Goal: Information Seeking & Learning: Learn about a topic

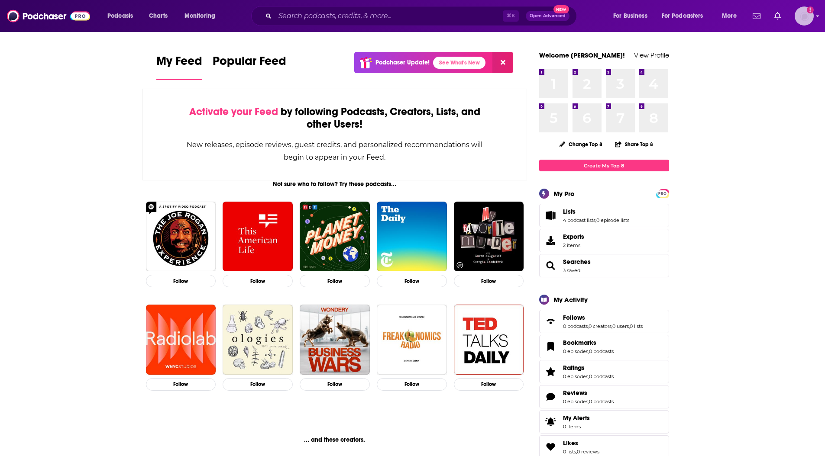
click at [809, 20] on img "Logged in as Kwall" at bounding box center [803, 15] width 19 height 19
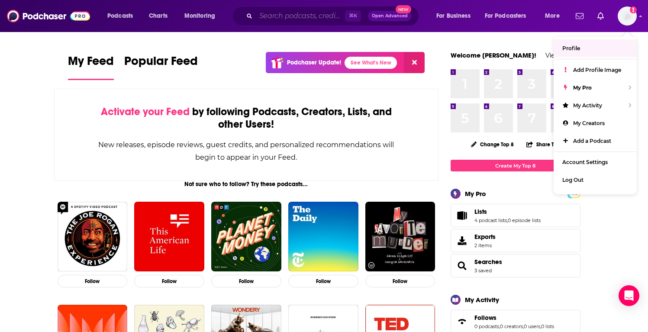
click at [285, 18] on input "Search podcasts, credits, & more..." at bounding box center [300, 16] width 89 height 14
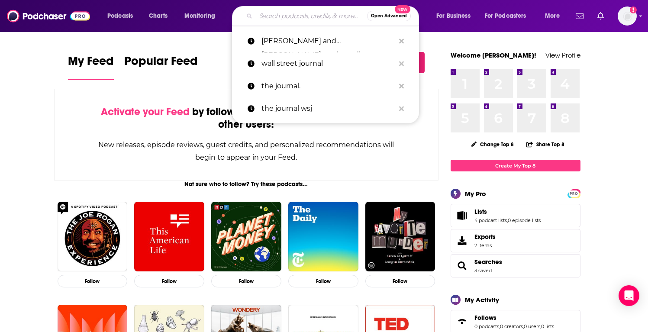
paste input "Software Defined Talk"
type input "Software Defined Talk"
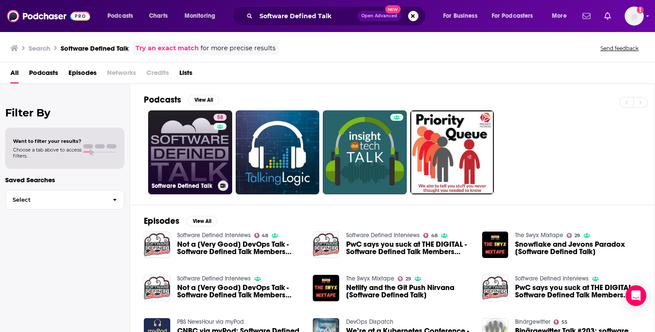
click at [189, 153] on link "58 Software Defined Talk" at bounding box center [190, 152] width 84 height 84
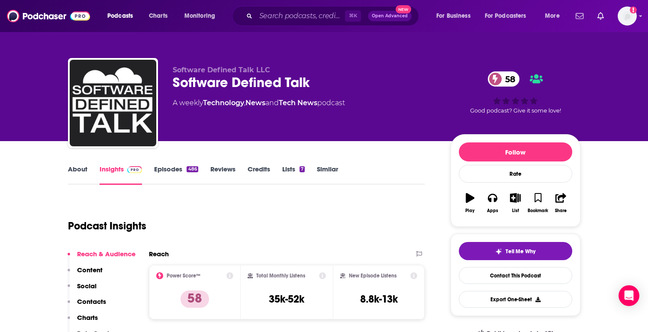
click at [159, 172] on link "Episodes 486" at bounding box center [176, 175] width 44 height 20
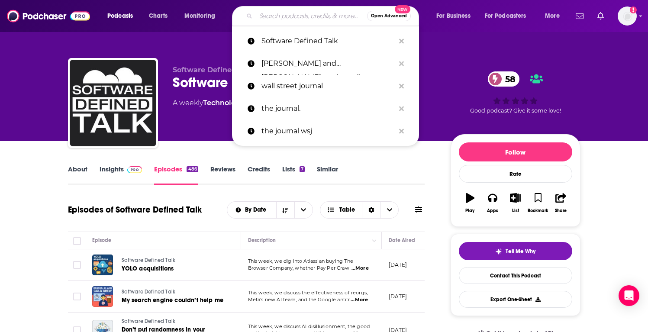
click at [292, 14] on input "Search podcasts, credits, & more..." at bounding box center [311, 16] width 111 height 14
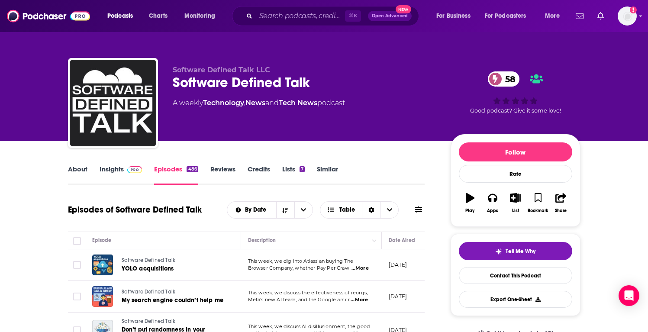
click at [113, 170] on link "Insights" at bounding box center [121, 175] width 43 height 20
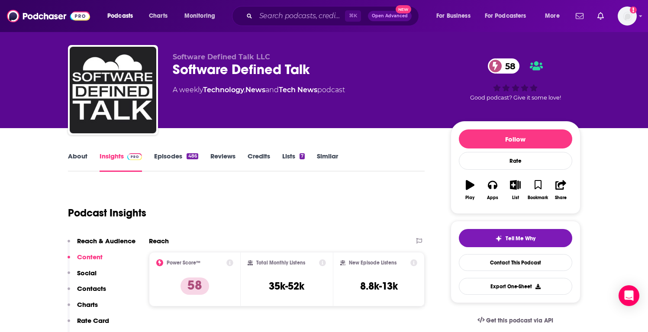
scroll to position [7, 0]
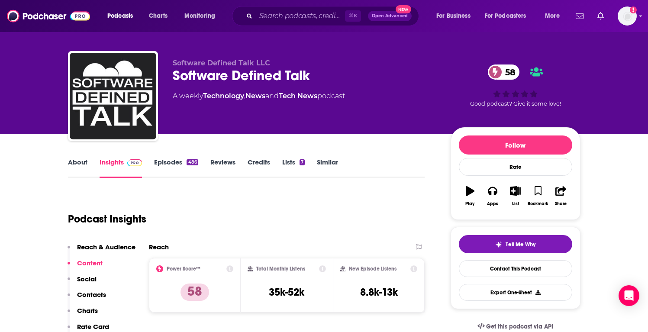
click at [84, 167] on link "About" at bounding box center [77, 168] width 19 height 20
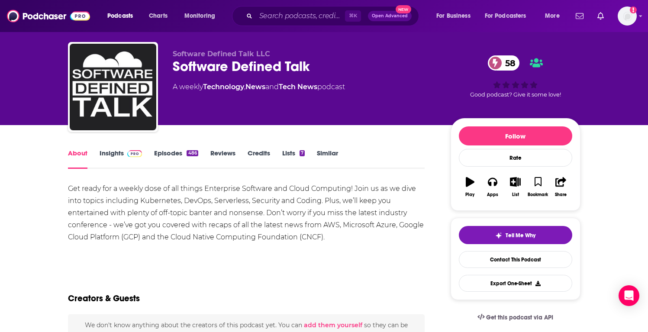
scroll to position [17, 0]
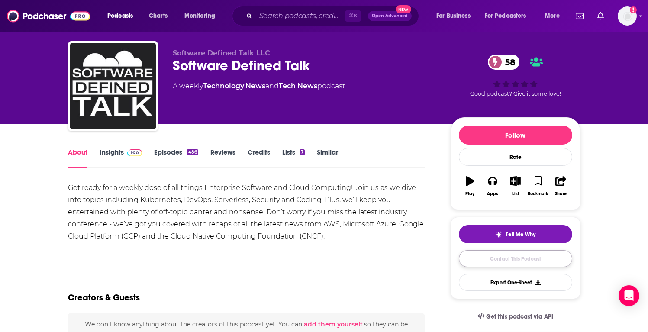
click at [503, 258] on link "Contact This Podcast" at bounding box center [515, 258] width 113 height 17
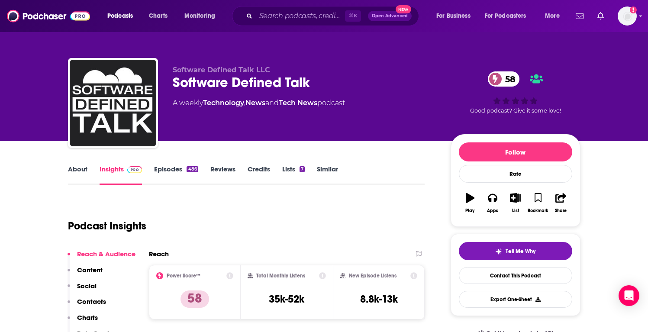
click at [175, 170] on link "Episodes 486" at bounding box center [176, 175] width 44 height 20
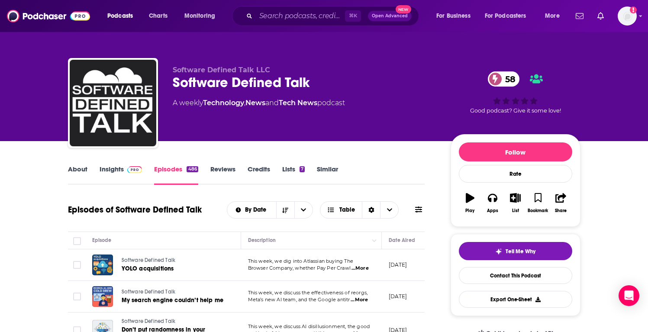
click at [77, 170] on link "About" at bounding box center [77, 175] width 19 height 20
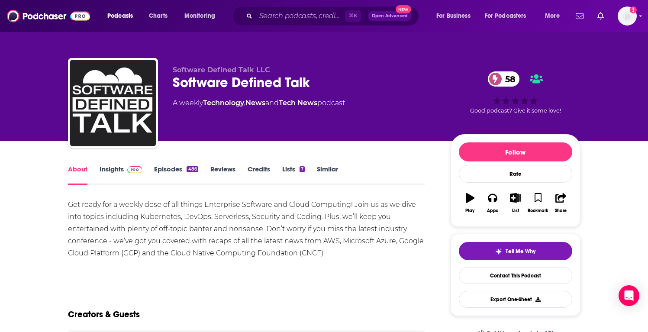
click at [124, 171] on span at bounding box center [133, 169] width 19 height 8
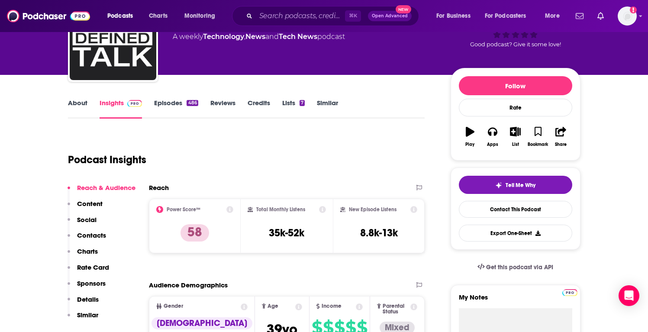
scroll to position [179, 0]
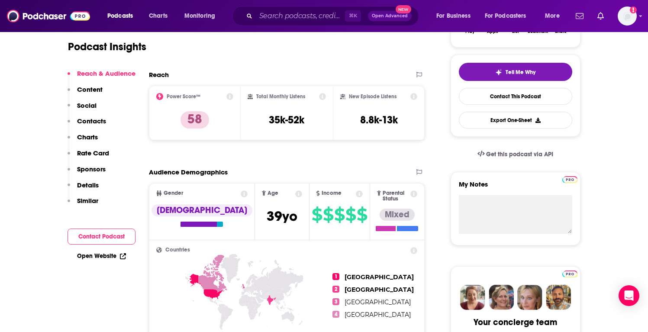
click at [94, 239] on button "Contact Podcast" at bounding box center [102, 237] width 68 height 16
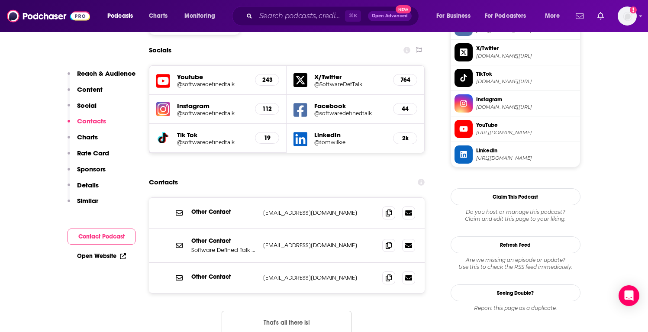
scroll to position [772, 0]
click at [216, 246] on p "Software Defined Talk LLC" at bounding box center [223, 249] width 65 height 7
click at [212, 237] on p "Other Contact" at bounding box center [223, 240] width 65 height 7
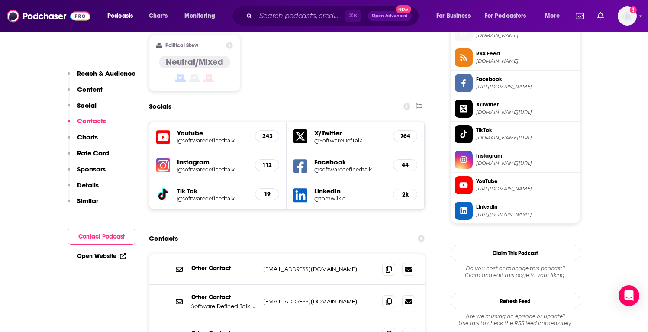
scroll to position [707, 0]
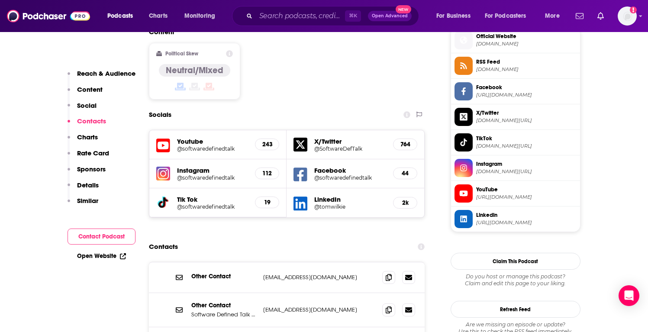
click at [490, 193] on span "YouTube" at bounding box center [526, 190] width 100 height 8
click at [91, 90] on p "Content" at bounding box center [90, 89] width 26 height 8
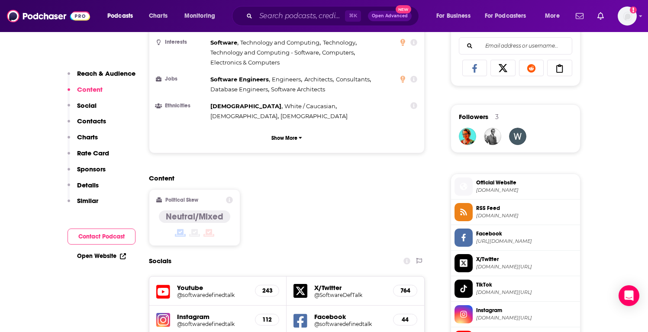
scroll to position [559, 0]
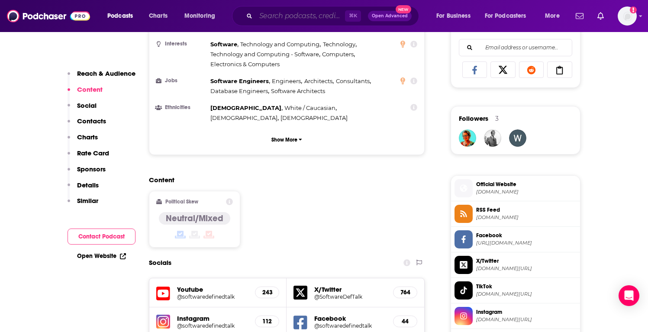
click at [290, 19] on input "Search podcasts, credits, & more..." at bounding box center [300, 16] width 89 height 14
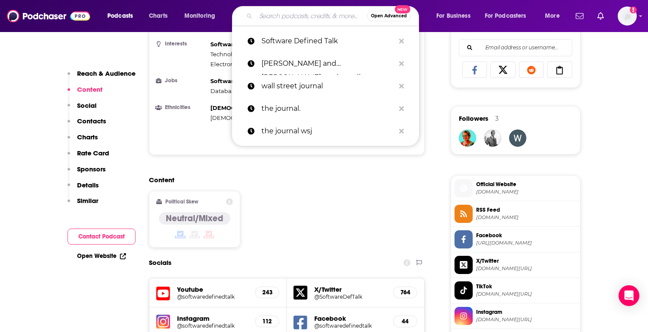
paste input "Ship It"
type input "Ship It"
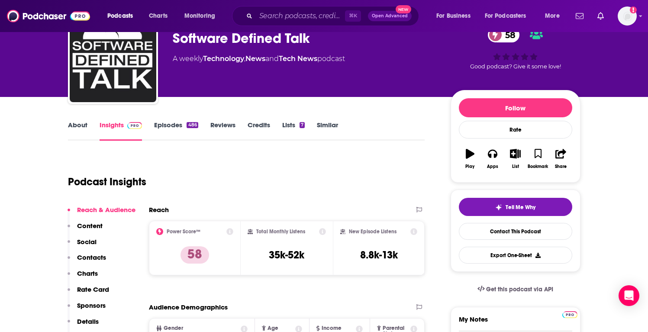
scroll to position [121, 0]
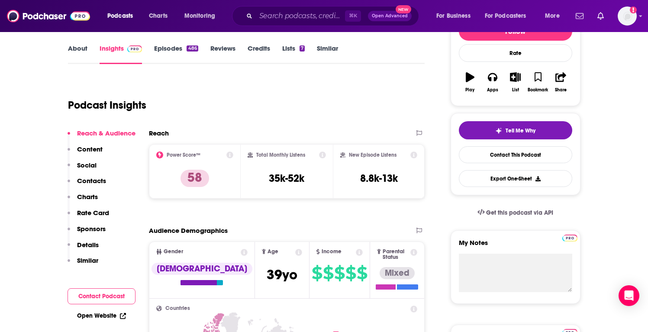
click at [87, 242] on p "Details" at bounding box center [88, 245] width 22 height 8
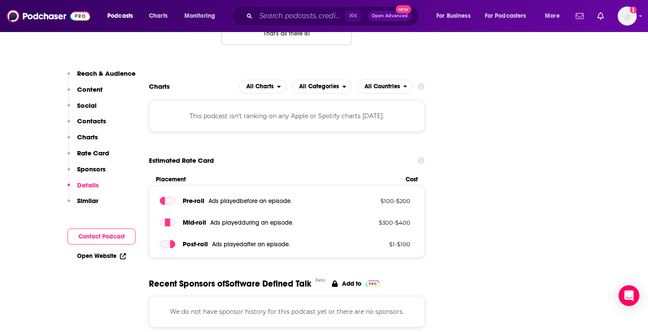
scroll to position [1044, 0]
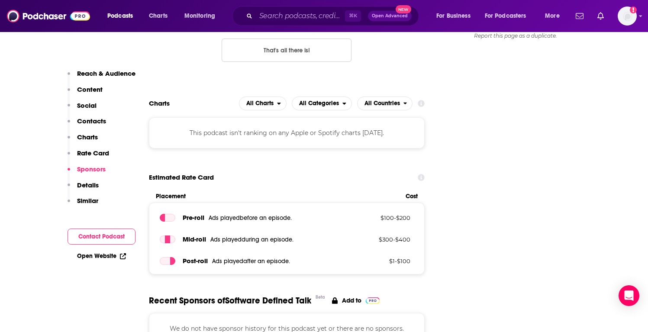
click at [91, 120] on p "Contacts" at bounding box center [91, 121] width 29 height 8
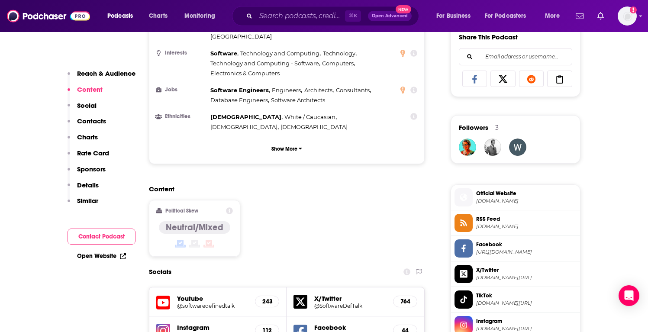
scroll to position [816, 0]
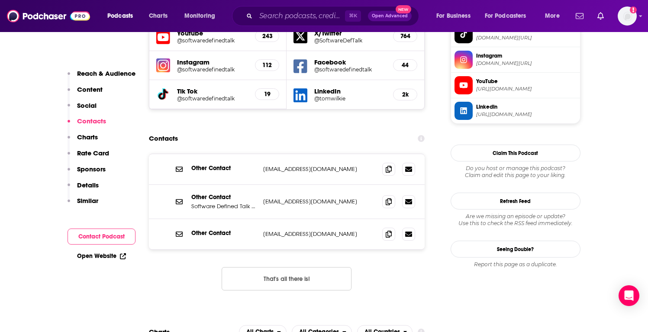
click at [91, 185] on p "Details" at bounding box center [88, 185] width 22 height 8
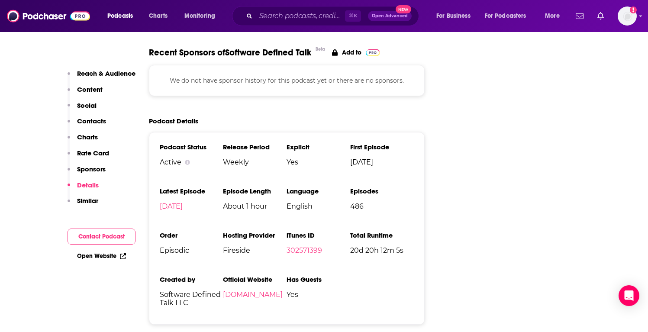
scroll to position [1290, 0]
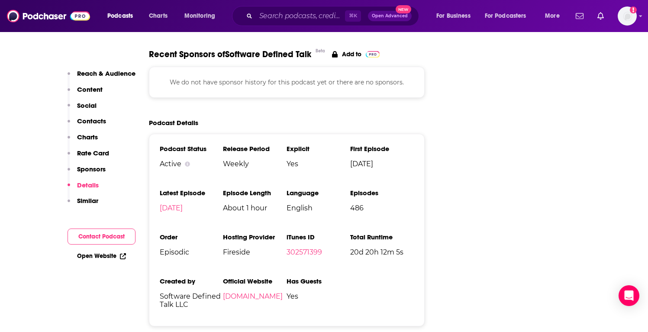
click at [231, 248] on span "Fireside" at bounding box center [255, 252] width 64 height 8
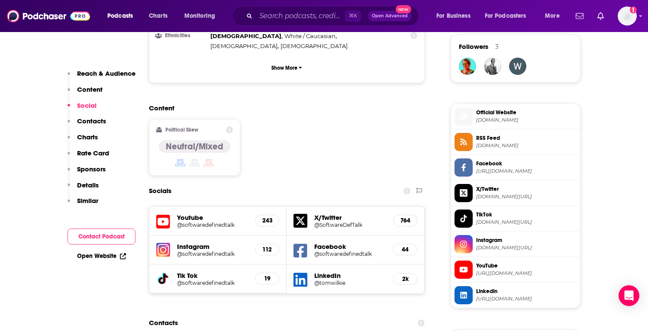
scroll to position [633, 0]
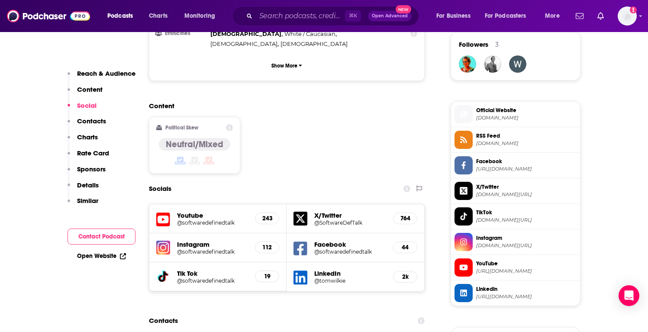
click at [465, 187] on span at bounding box center [464, 191] width 18 height 9
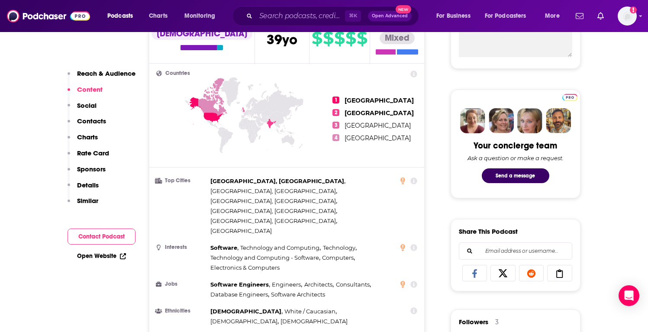
scroll to position [373, 0]
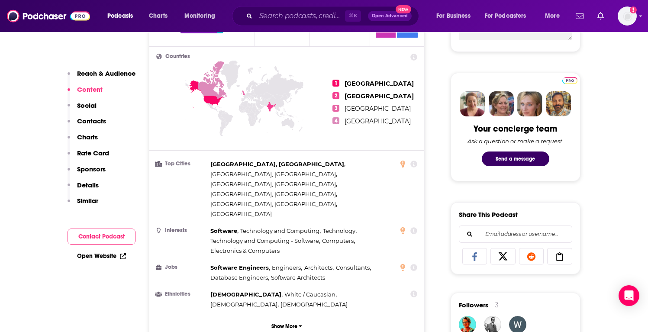
click at [103, 72] on p "Reach & Audience" at bounding box center [106, 73] width 58 height 8
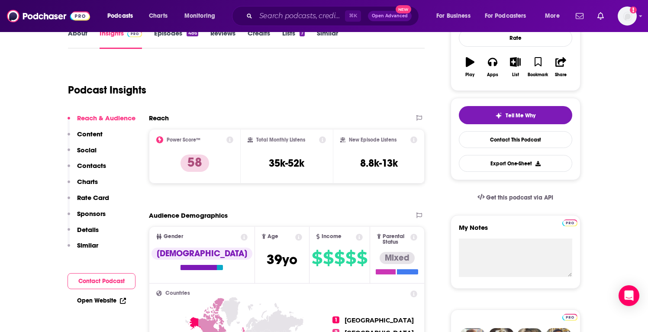
scroll to position [129, 0]
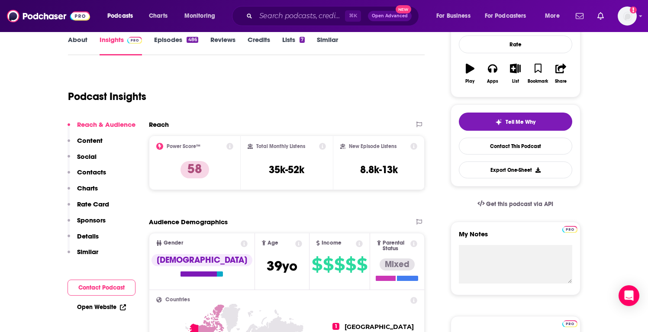
click at [175, 39] on link "Episodes 486" at bounding box center [176, 45] width 44 height 20
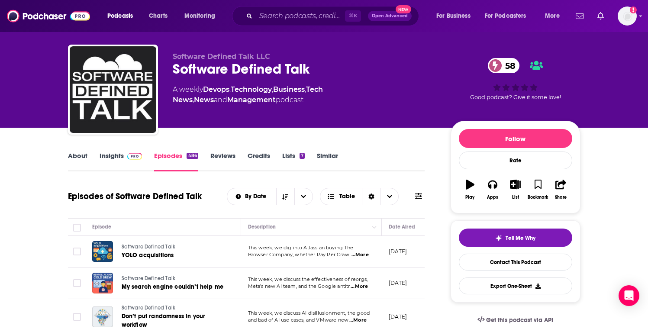
scroll to position [69, 0]
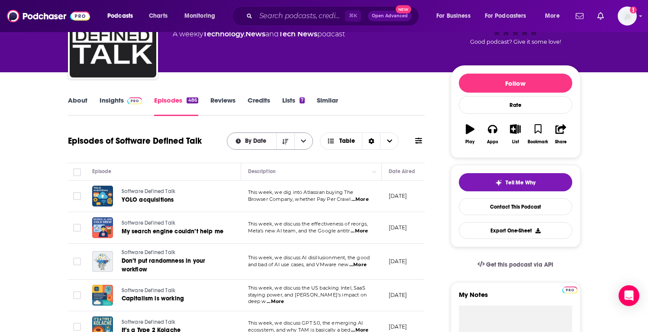
click at [269, 142] on span "By Date" at bounding box center [257, 141] width 24 height 6
click at [346, 144] on span "Table" at bounding box center [347, 141] width 16 height 6
click at [377, 143] on div "Sort Direction" at bounding box center [371, 141] width 18 height 16
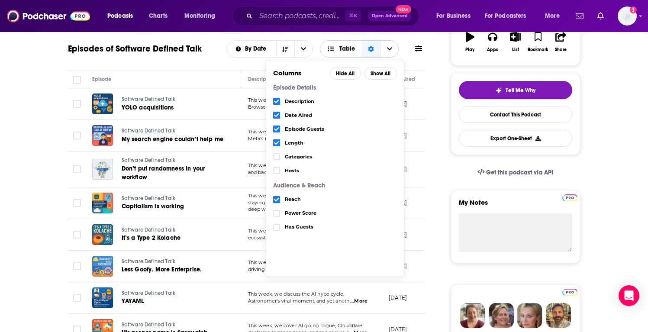
scroll to position [161, 0]
click at [276, 232] on div "Has Guests" at bounding box center [335, 231] width 124 height 21
click at [277, 228] on icon "Choose View" at bounding box center [276, 228] width 5 height 4
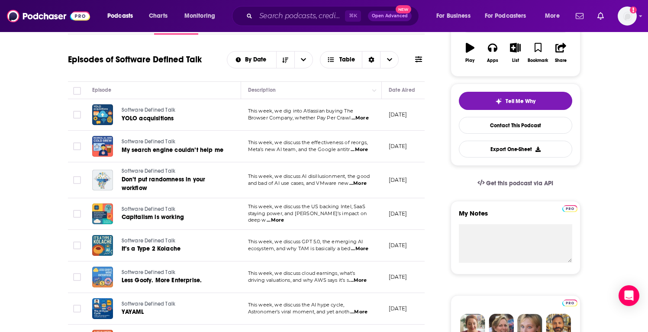
scroll to position [148, 0]
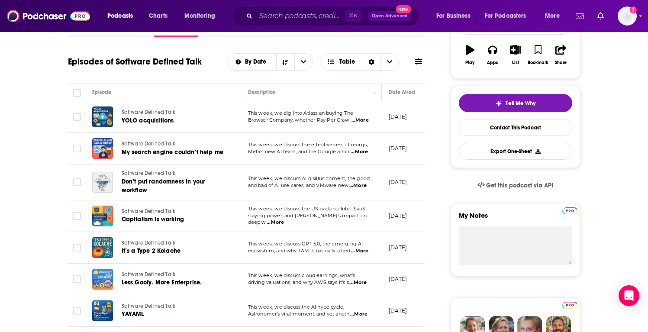
click at [366, 123] on span "...More" at bounding box center [360, 120] width 17 height 7
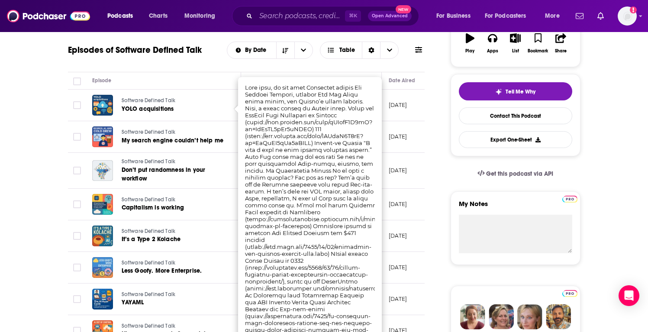
scroll to position [161, 0]
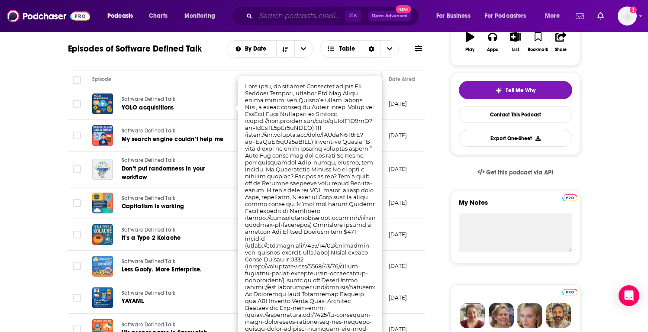
click at [277, 18] on input "Search podcasts, credits, & more..." at bounding box center [300, 16] width 89 height 14
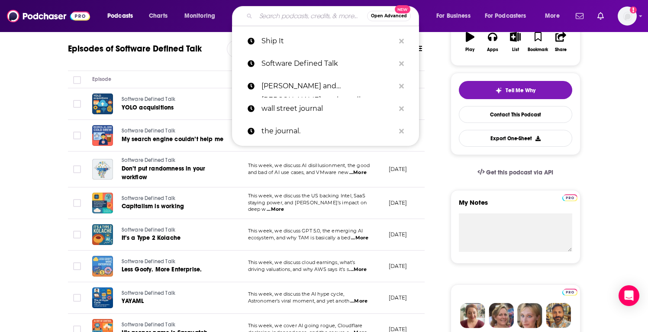
paste input "Ship It"
type input "Ship It"
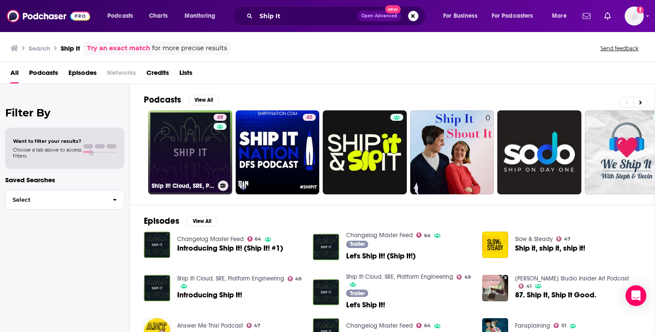
click at [202, 145] on link "49 Ship It! Cloud, SRE, Platform Engineering" at bounding box center [190, 152] width 84 height 84
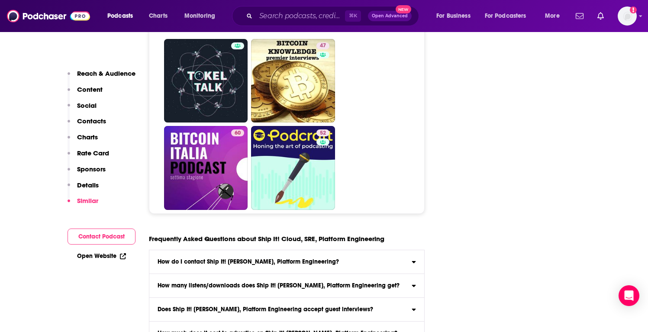
click at [96, 184] on p "Details" at bounding box center [88, 185] width 22 height 8
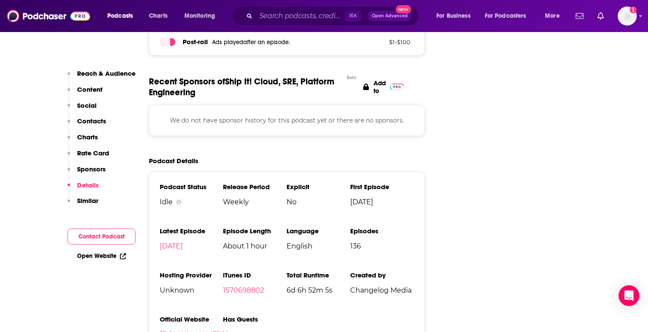
scroll to position [1318, 0]
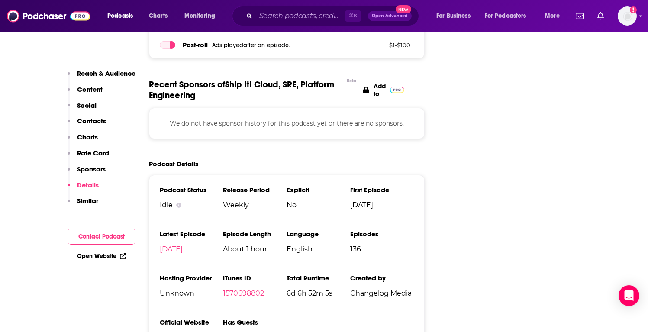
click at [180, 333] on link "[DOMAIN_NAME]" at bounding box center [190, 337] width 60 height 8
click at [280, 16] on input "Search podcasts, credits, & more..." at bounding box center [300, 16] width 89 height 14
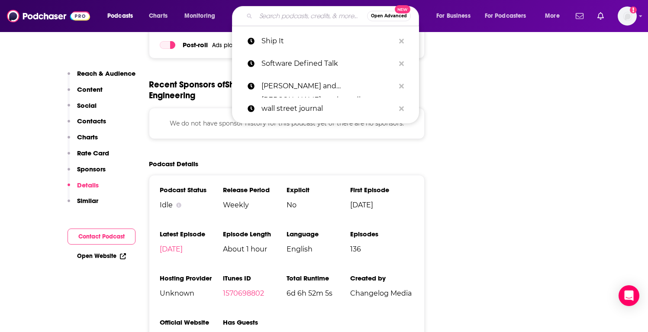
paste input "InfoQ"
type input "InfoQ"
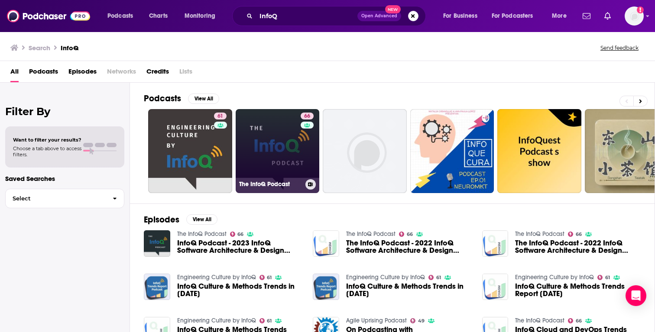
click at [288, 148] on link "66 The InfoQ Podcast" at bounding box center [277, 151] width 84 height 84
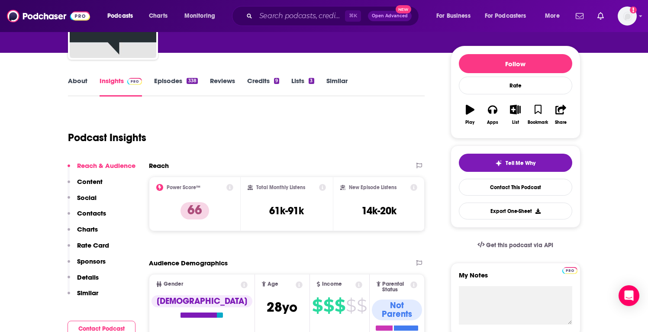
scroll to position [89, 0]
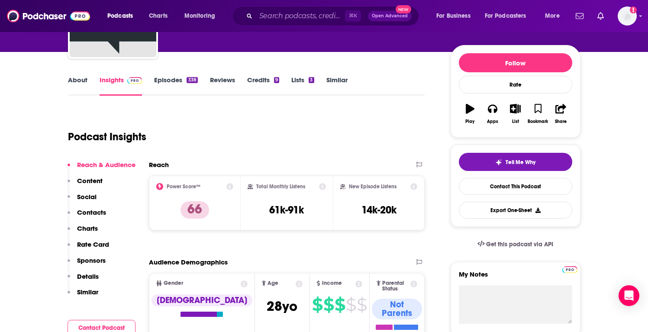
click at [82, 275] on p "Details" at bounding box center [88, 276] width 22 height 8
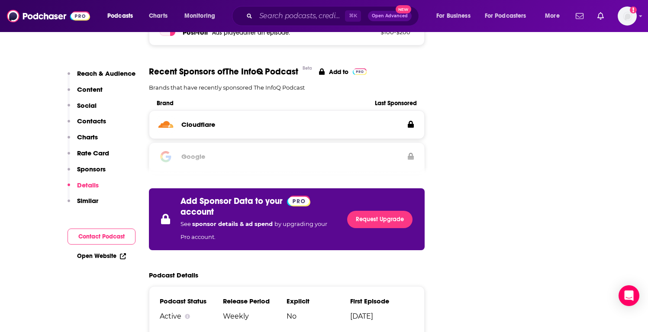
scroll to position [1374, 0]
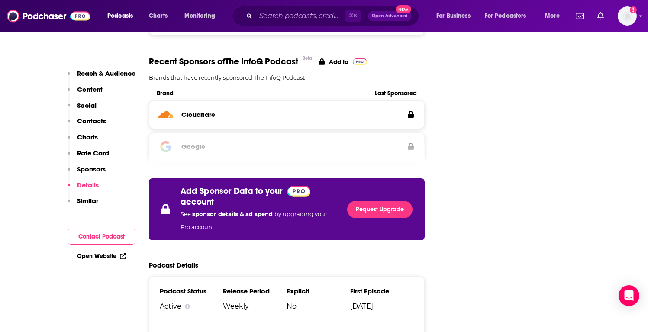
click at [96, 72] on p "Reach & Audience" at bounding box center [106, 73] width 58 height 8
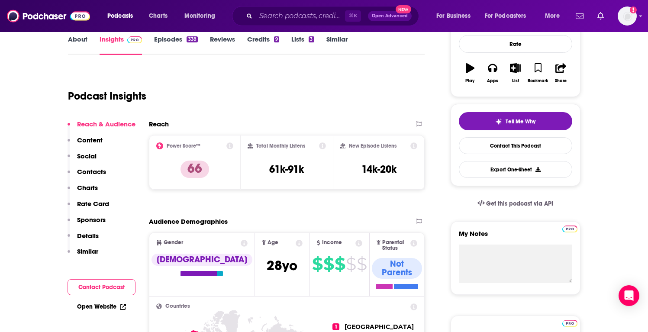
scroll to position [129, 0]
click at [94, 176] on p "Contacts" at bounding box center [91, 172] width 29 height 8
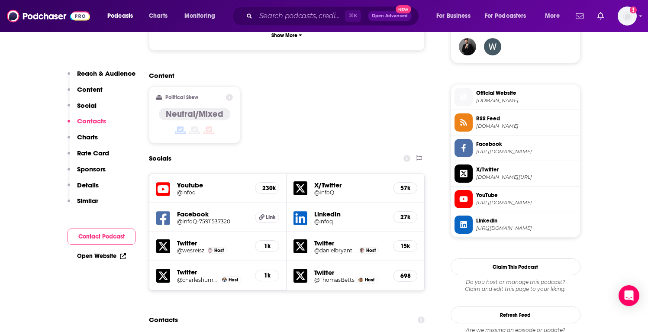
scroll to position [648, 0]
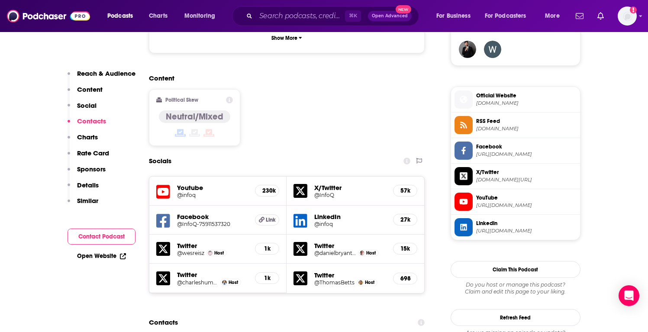
click at [501, 199] on span "YouTube" at bounding box center [526, 198] width 100 height 8
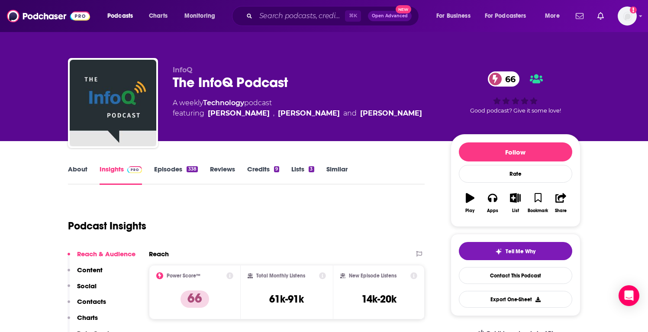
scroll to position [0, 0]
click at [84, 171] on link "About" at bounding box center [77, 175] width 19 height 20
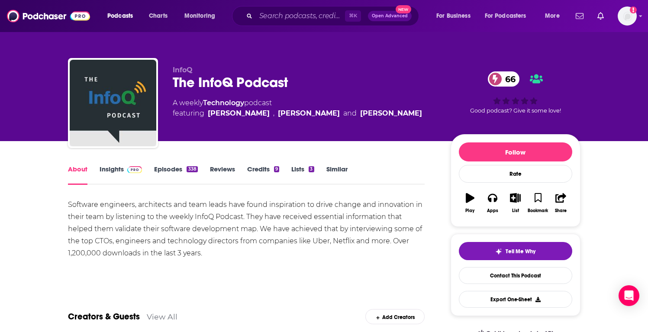
click at [110, 174] on link "Insights" at bounding box center [121, 175] width 43 height 20
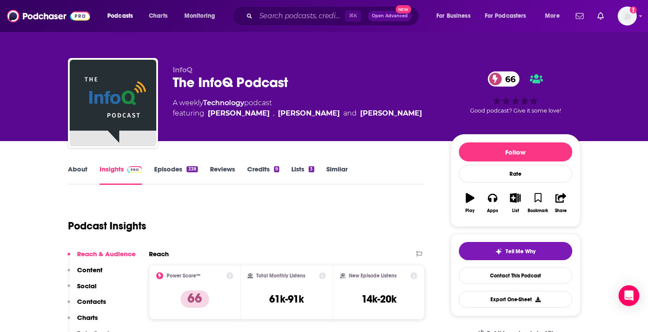
click at [169, 167] on link "Episodes 338" at bounding box center [175, 175] width 43 height 20
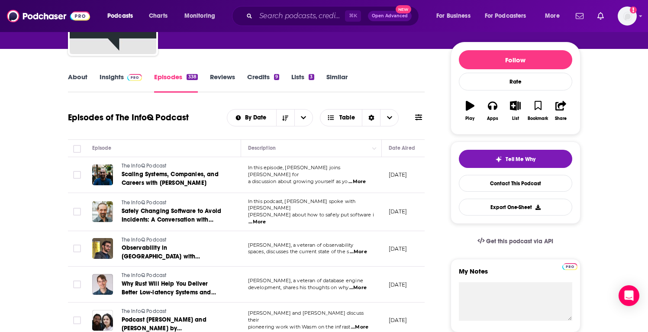
scroll to position [63, 0]
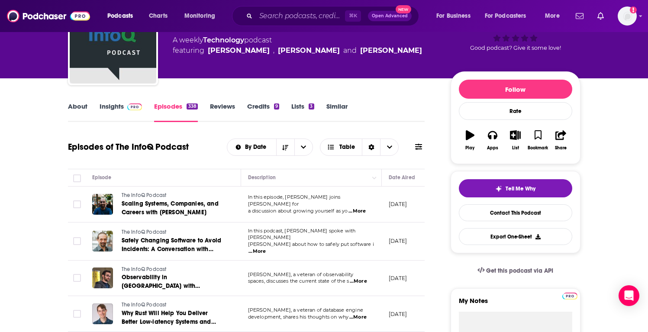
click at [110, 113] on link "Insights" at bounding box center [121, 112] width 43 height 20
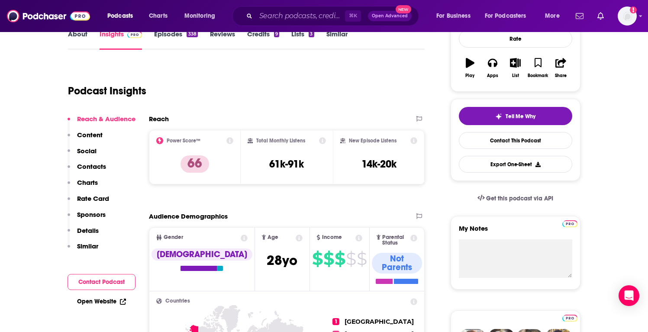
click at [97, 169] on p "Contacts" at bounding box center [91, 166] width 29 height 8
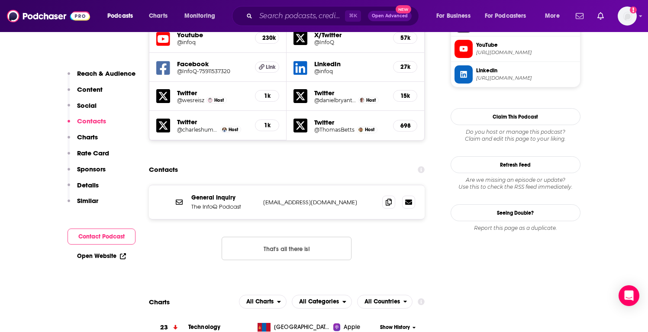
scroll to position [803, 0]
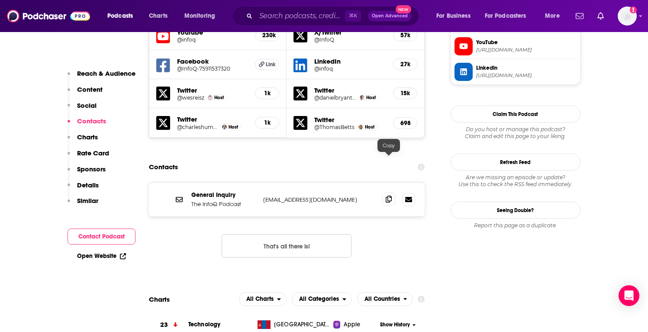
click at [393, 193] on span at bounding box center [388, 199] width 13 height 13
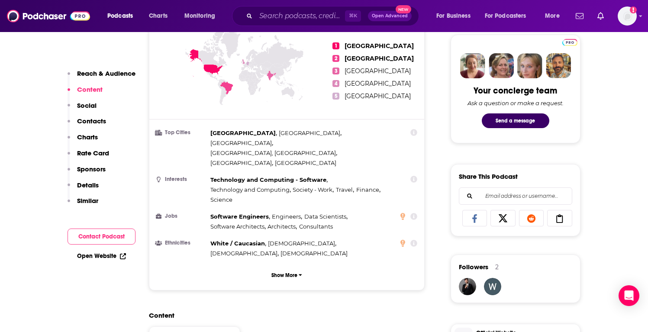
scroll to position [0, 0]
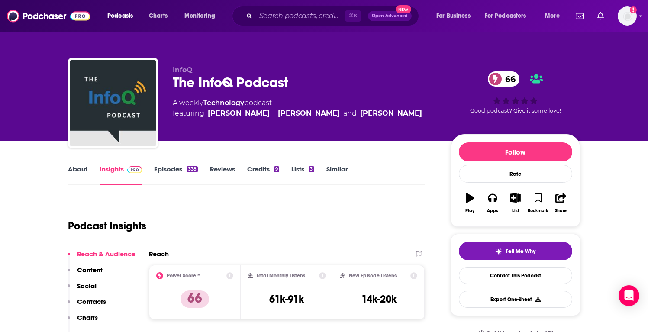
click at [77, 171] on link "About" at bounding box center [77, 175] width 19 height 20
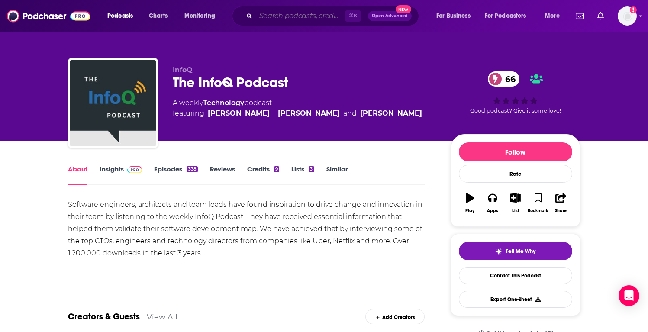
click at [287, 20] on input "Search podcasts, credits, & more..." at bounding box center [300, 16] width 89 height 14
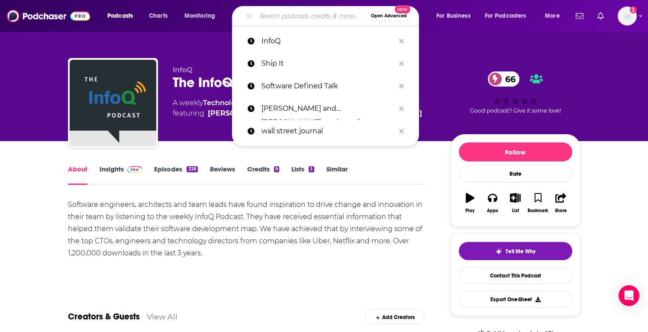
paste input "GOTO"
type input "GOTO"
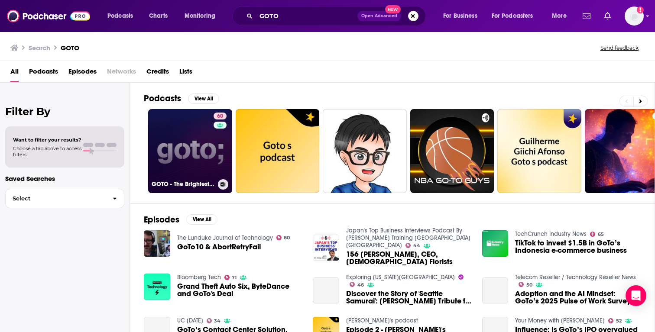
click at [197, 156] on link "60 GOTO - The Brightest Minds in Tech" at bounding box center [190, 151] width 84 height 84
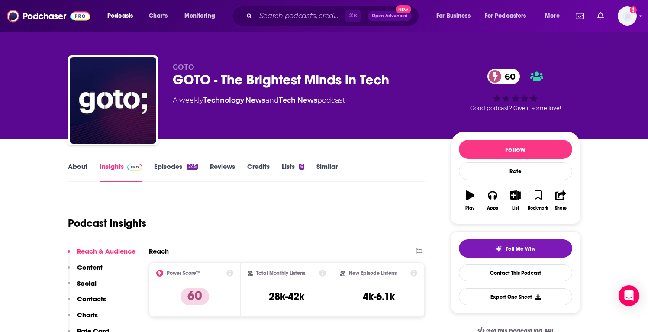
scroll to position [68, 0]
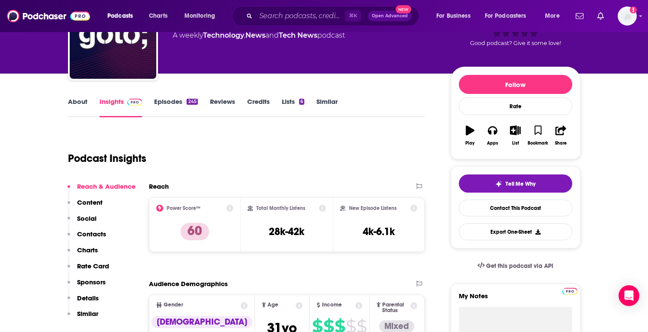
click at [94, 232] on p "Contacts" at bounding box center [91, 234] width 29 height 8
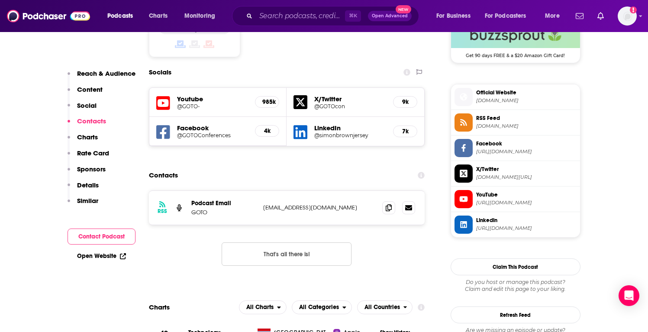
scroll to position [733, 0]
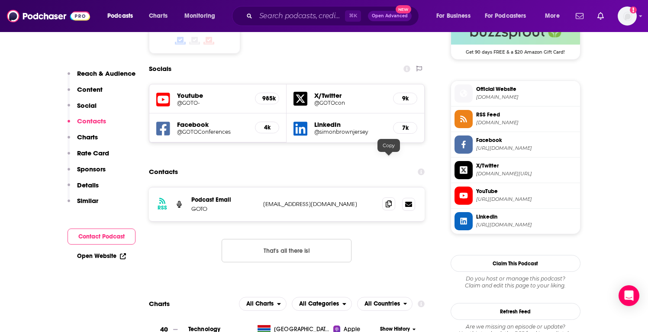
click at [387, 200] on icon at bounding box center [389, 203] width 6 height 7
click at [500, 91] on span "Official Website" at bounding box center [526, 89] width 100 height 8
click at [87, 186] on p "Details" at bounding box center [88, 185] width 22 height 8
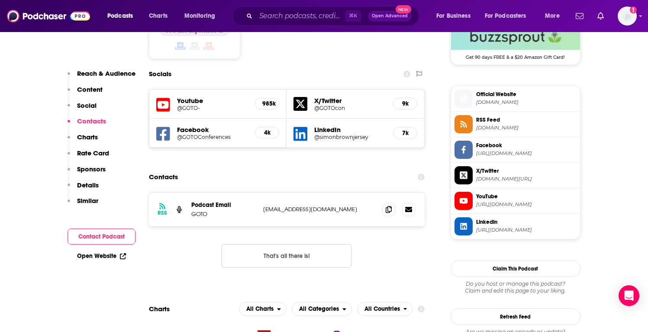
scroll to position [629, 0]
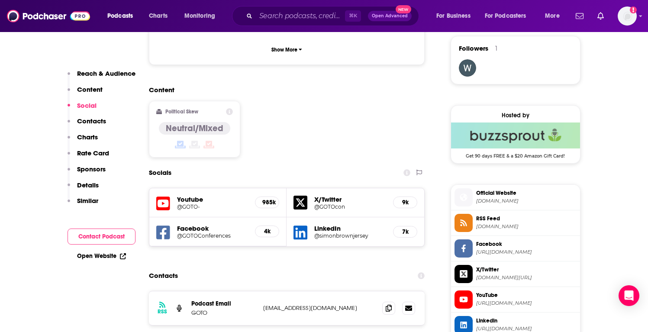
click at [328, 195] on h5 "X/Twitter" at bounding box center [350, 199] width 72 height 8
click at [300, 196] on icon at bounding box center [300, 203] width 14 height 14
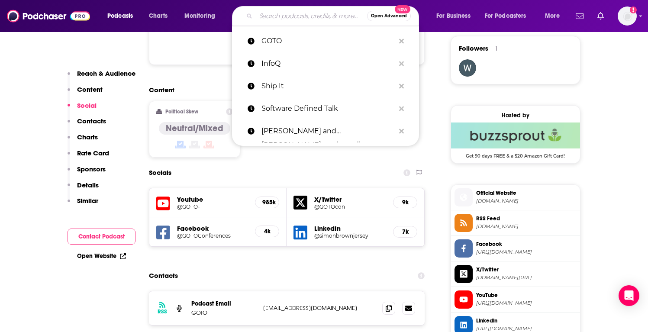
click at [297, 16] on input "Search podcasts, credits, & more..." at bounding box center [311, 16] width 111 height 14
paste input "DevOps Podcast"
type input "DevOps Podcast"
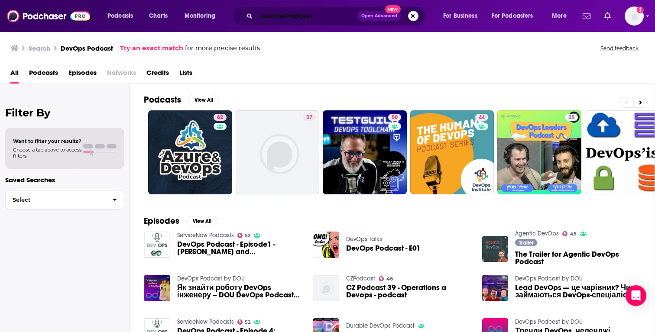
click at [286, 12] on input "DevOps Podcast" at bounding box center [306, 16] width 101 height 14
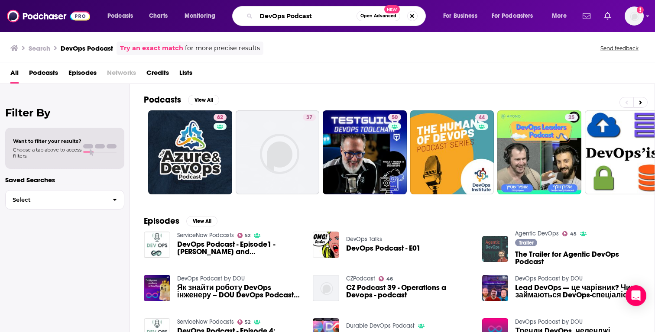
click at [286, 12] on input "DevOps Podcast" at bounding box center [306, 16] width 100 height 14
paste input "Humans of DevOps"
type input "Humans of DevOps"
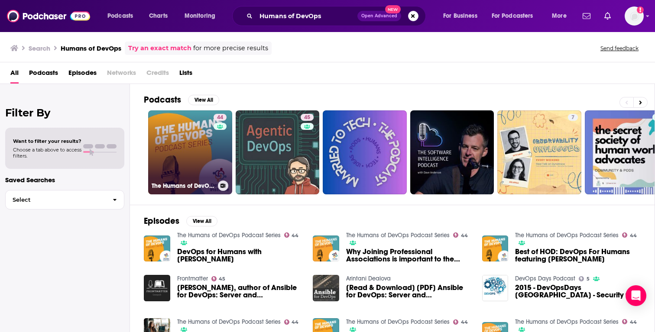
click at [167, 142] on link "44 The Humans of DevOps Podcast Series" at bounding box center [190, 152] width 84 height 84
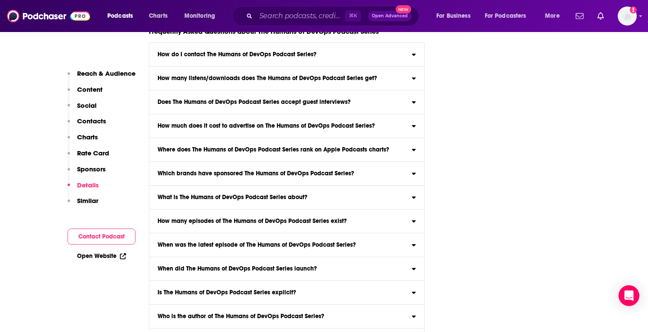
click at [89, 186] on p "Details" at bounding box center [88, 185] width 22 height 8
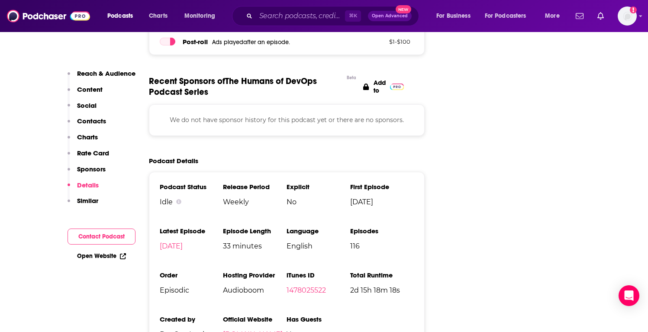
scroll to position [1280, 0]
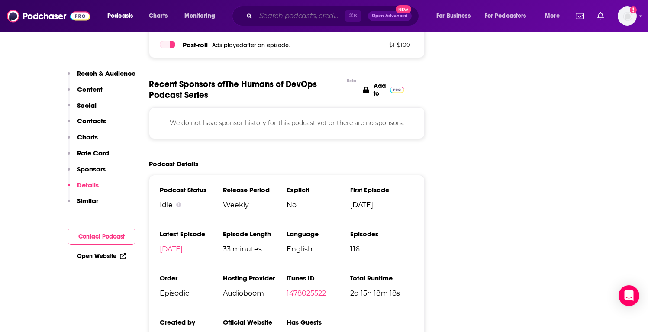
click at [257, 15] on input "Search podcasts, credits, & more..." at bounding box center [300, 16] width 89 height 14
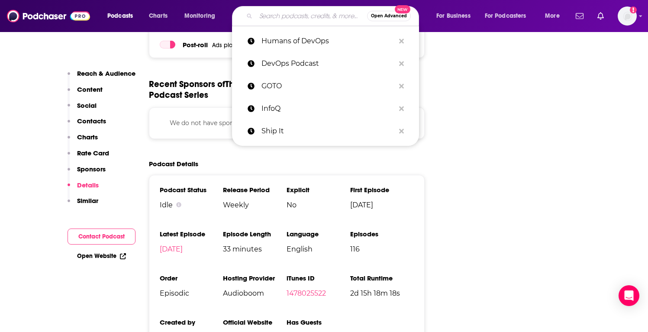
paste input "All Things Ops"
type input "All Things Ops"
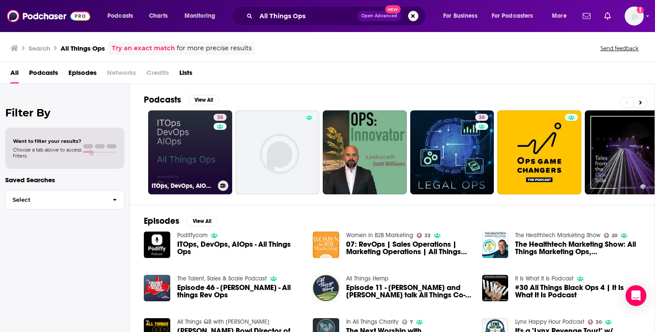
click at [194, 149] on link "36 ITOps, DevOps, AIOps - All Things Ops" at bounding box center [190, 152] width 84 height 84
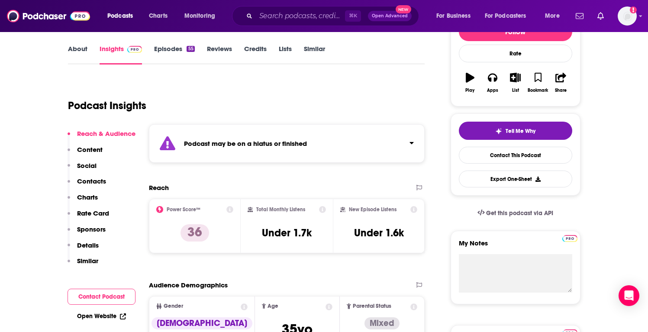
click at [86, 242] on p "Details" at bounding box center [88, 245] width 22 height 8
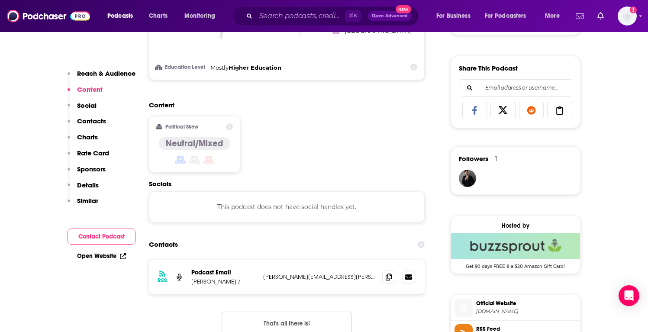
scroll to position [668, 0]
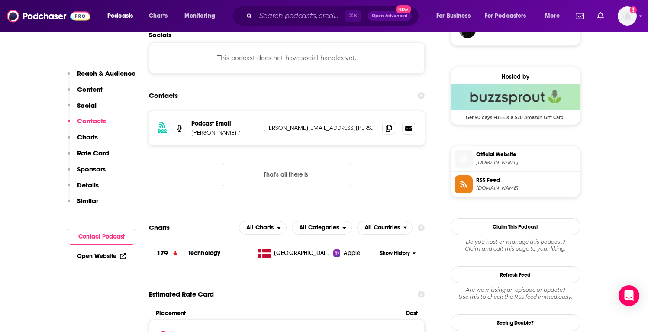
click at [502, 165] on span "[DOMAIN_NAME]" at bounding box center [526, 162] width 100 height 6
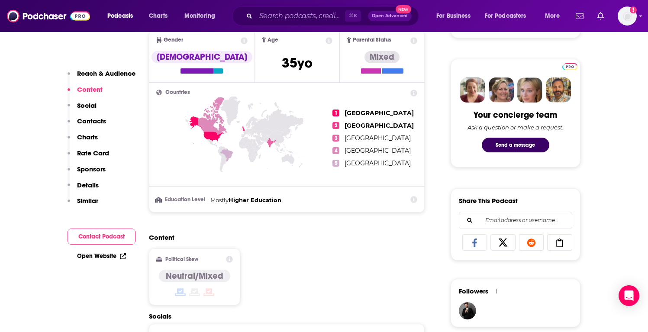
scroll to position [558, 0]
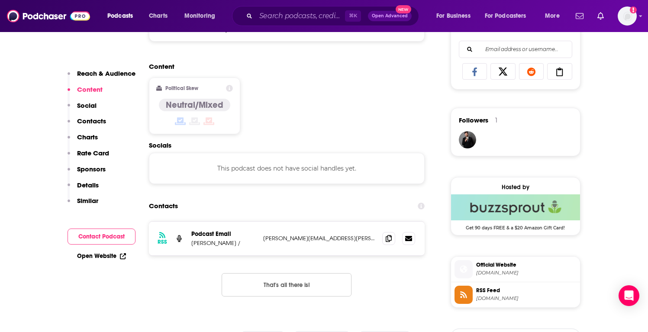
click at [93, 101] on button "Content" at bounding box center [85, 93] width 35 height 16
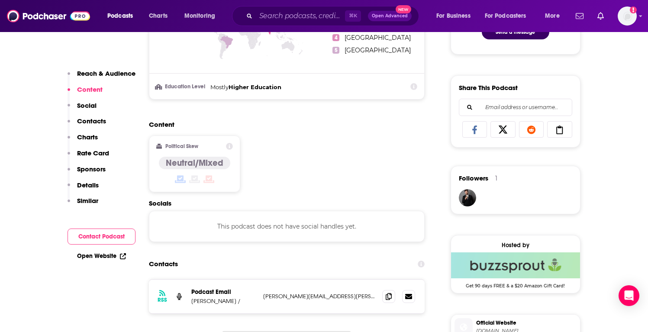
click at [92, 89] on p "Content" at bounding box center [90, 89] width 26 height 8
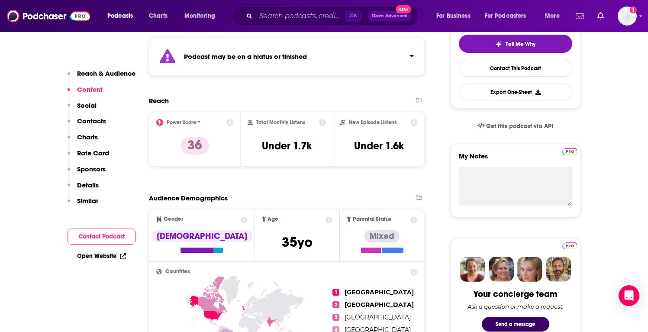
scroll to position [82, 0]
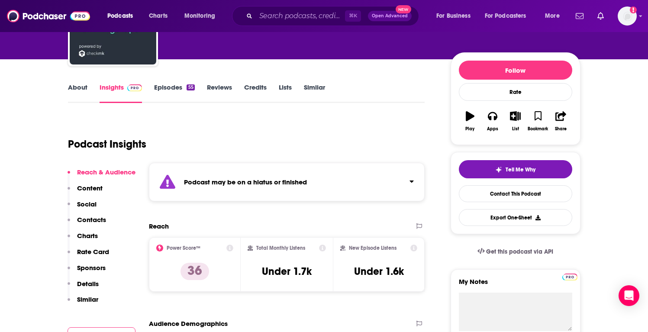
click at [268, 183] on strong "Podcast may be on a hiatus or finished" at bounding box center [245, 182] width 123 height 8
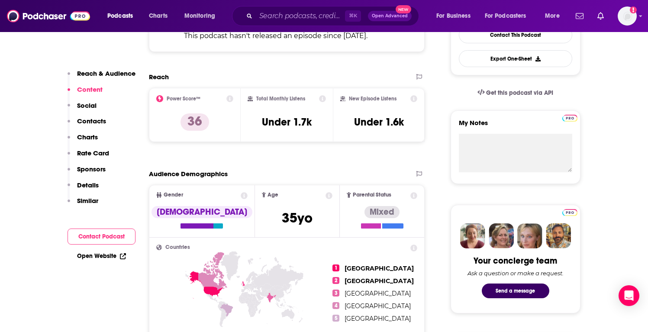
scroll to position [239, 0]
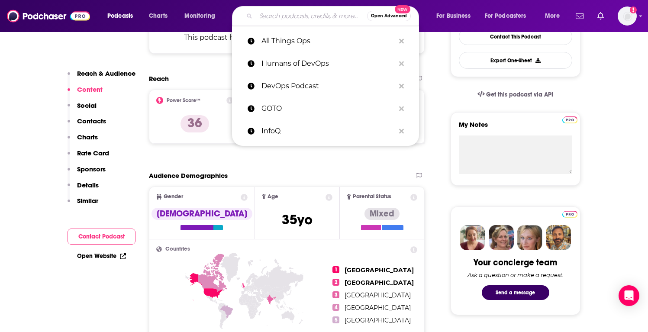
click at [280, 13] on input "Search podcasts, credits, & more..." at bounding box center [311, 16] width 111 height 14
click at [301, 86] on p "DevOps Podcast" at bounding box center [327, 86] width 133 height 23
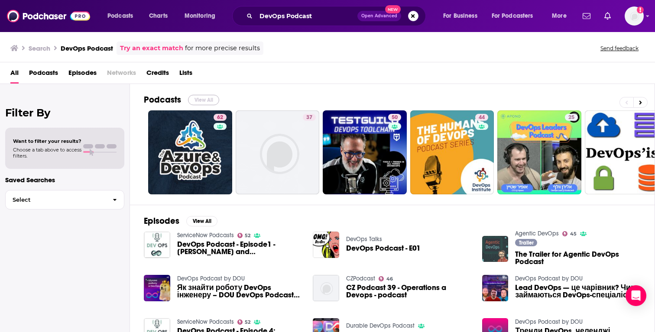
click at [214, 99] on button "View All" at bounding box center [203, 100] width 31 height 10
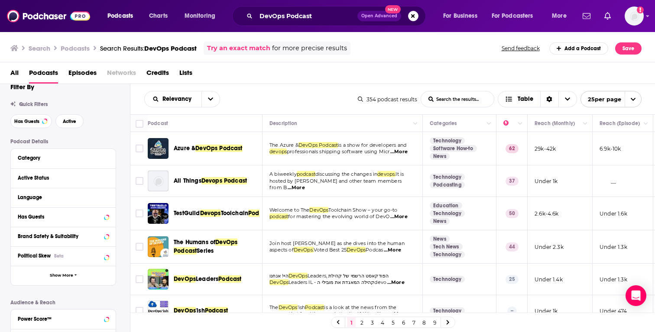
click at [406, 153] on span "...More" at bounding box center [398, 151] width 17 height 7
click at [305, 184] on span "...More" at bounding box center [295, 187] width 17 height 7
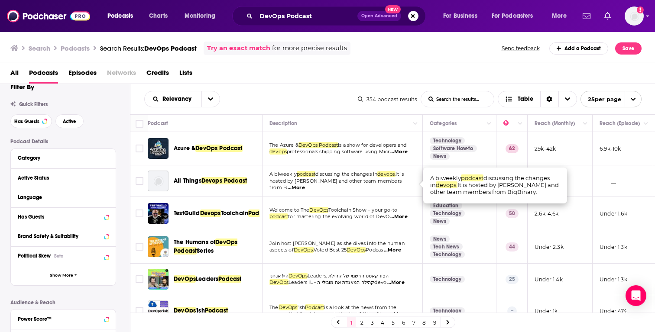
click at [296, 150] on span "professionals shipping software using Micr" at bounding box center [338, 151] width 103 height 6
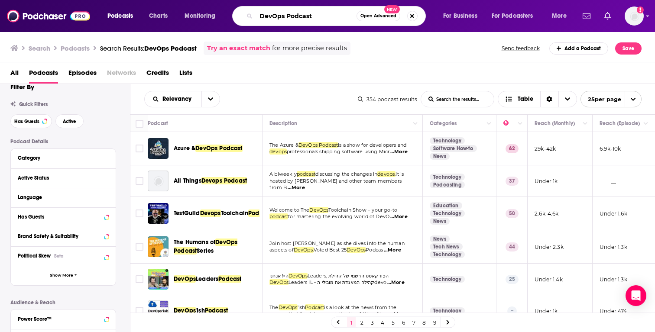
click at [286, 12] on input "DevOps Podcast" at bounding box center [306, 16] width 100 height 14
type input "infoq"
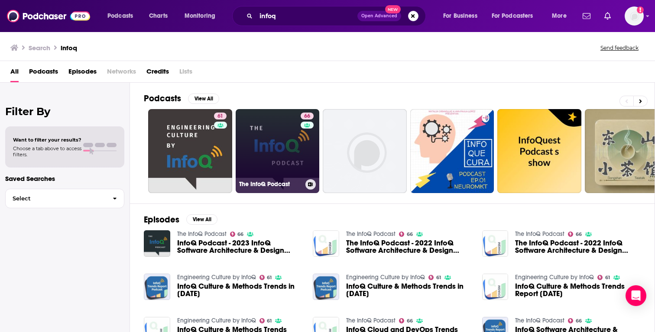
click at [271, 148] on link "66 The InfoQ Podcast" at bounding box center [277, 151] width 84 height 84
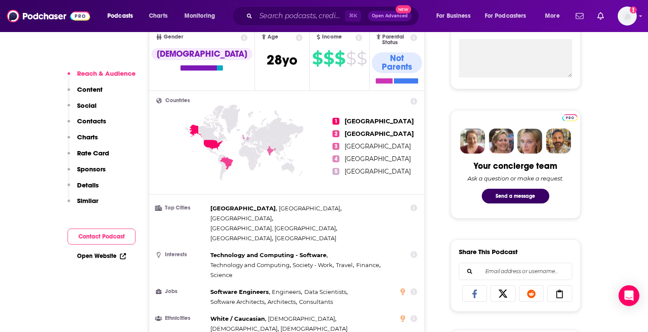
scroll to position [337, 0]
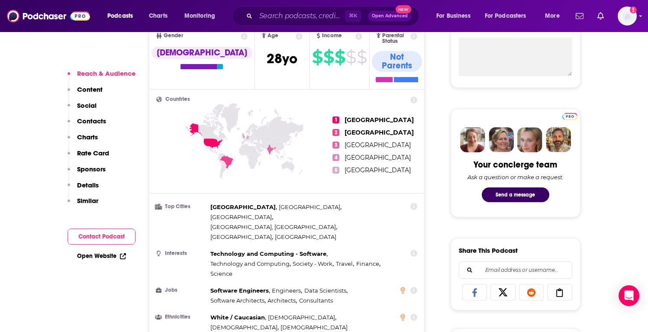
click at [84, 93] on p "Content" at bounding box center [90, 89] width 26 height 8
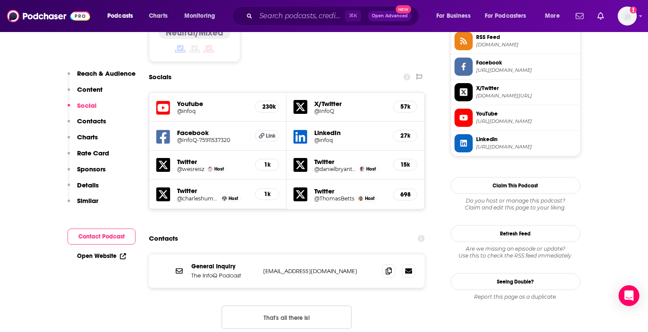
scroll to position [714, 0]
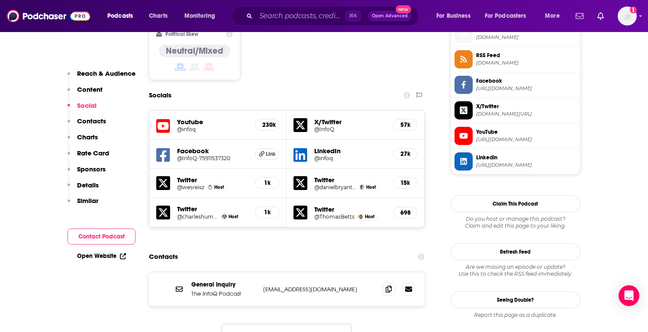
click at [157, 119] on icon at bounding box center [163, 126] width 14 height 14
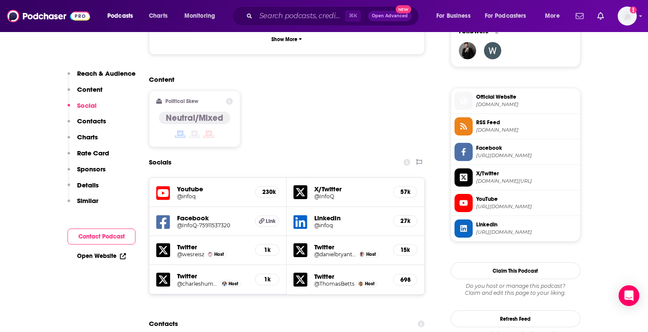
scroll to position [642, 0]
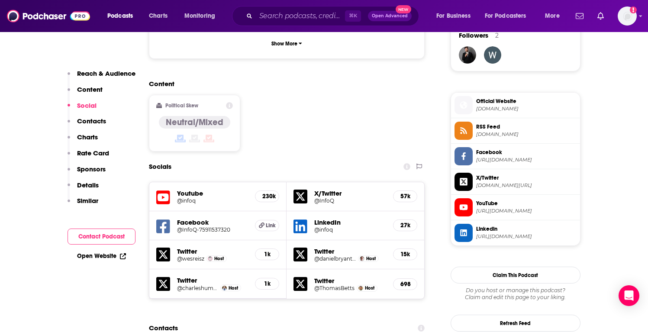
click at [496, 234] on span "Linkedin [URL][DOMAIN_NAME]" at bounding box center [525, 232] width 104 height 17
click at [94, 90] on p "Content" at bounding box center [90, 89] width 26 height 8
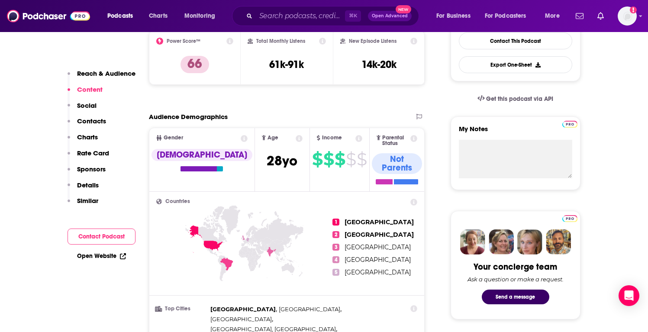
scroll to position [0, 0]
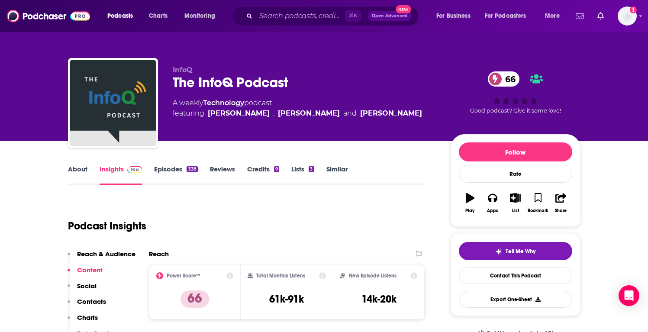
click at [164, 172] on link "Episodes 338" at bounding box center [175, 175] width 43 height 20
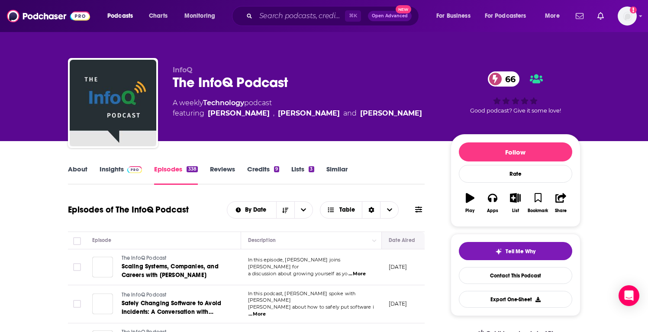
scroll to position [15, 0]
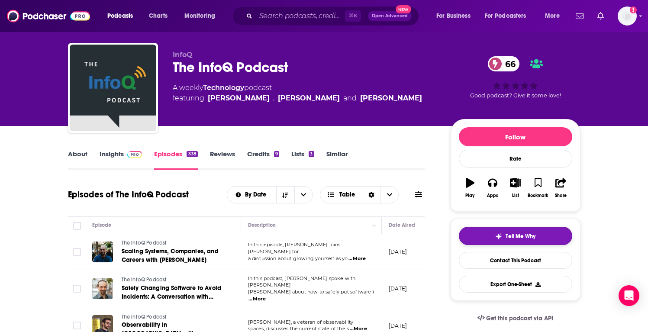
click at [521, 235] on span "Tell Me Why" at bounding box center [521, 236] width 30 height 7
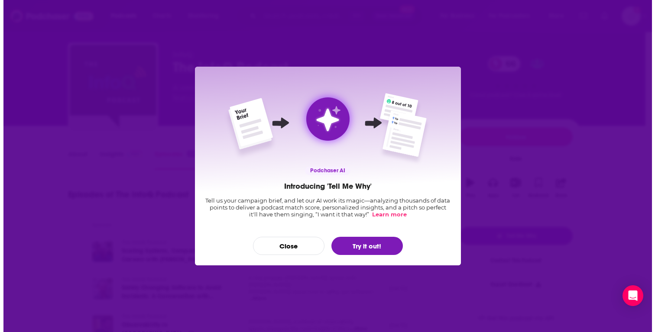
scroll to position [0, 0]
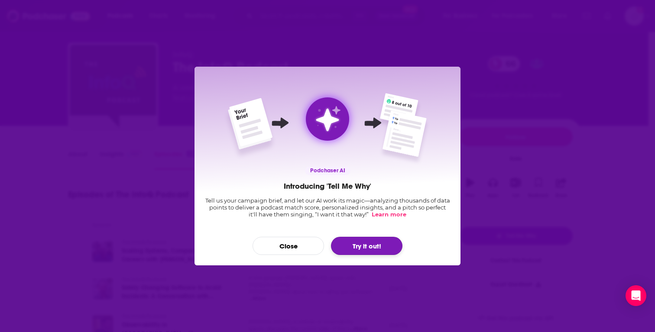
click at [362, 248] on button "Try it out!" at bounding box center [366, 246] width 71 height 18
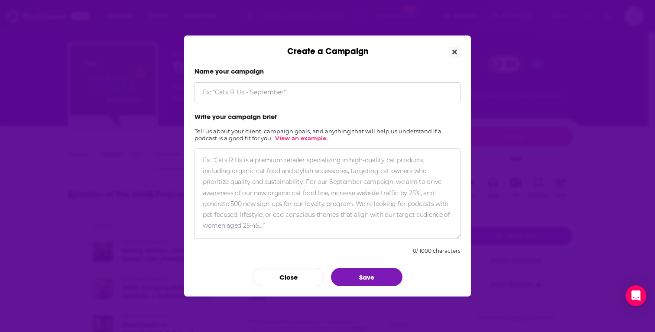
click at [284, 182] on textarea "Create a Campaign" at bounding box center [327, 193] width 266 height 90
click at [287, 93] on input "Create a Campaign" at bounding box center [327, 92] width 266 height 20
type input "IBM"
click at [266, 207] on textarea "To enrich screen reader interactions, please activate Accessibility in Grammarl…" at bounding box center [327, 193] width 266 height 90
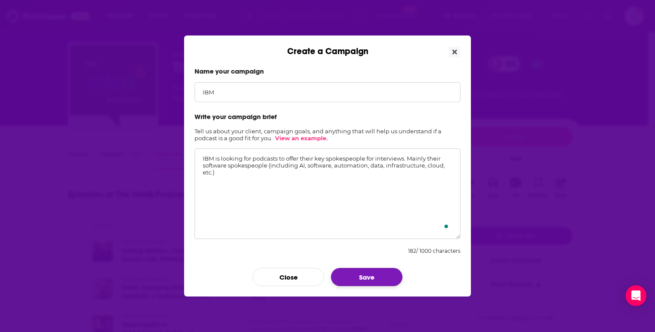
type textarea "IBM is looking for podcasts to offer their key spokespeople for interviews. Mai…"
click at [376, 274] on button "Save" at bounding box center [366, 277] width 71 height 18
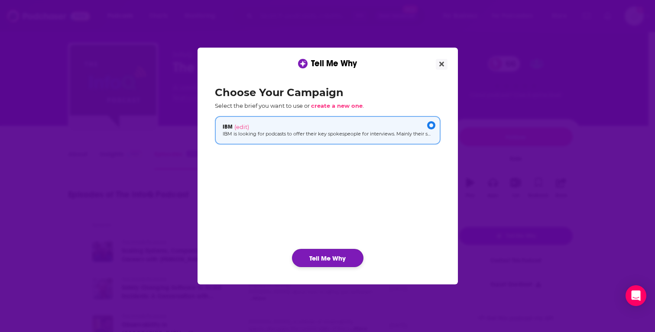
click at [341, 258] on button "Tell Me Why" at bounding box center [327, 258] width 71 height 18
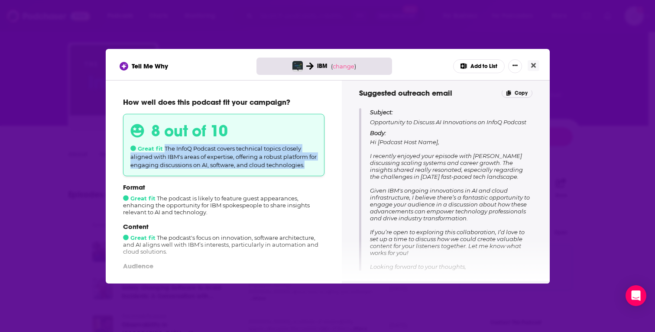
drag, startPoint x: 164, startPoint y: 149, endPoint x: 317, endPoint y: 168, distance: 154.4
click at [317, 168] on div "8 out of 10 Great fit The InfoQ Podcast covers technical topics closely aligned…" at bounding box center [223, 145] width 201 height 62
copy span "The InfoQ Podcast covers technical topics closely aligned with IBM's areas of e…"
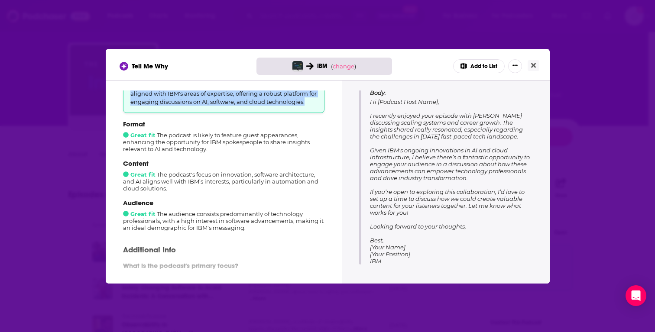
scroll to position [71, 0]
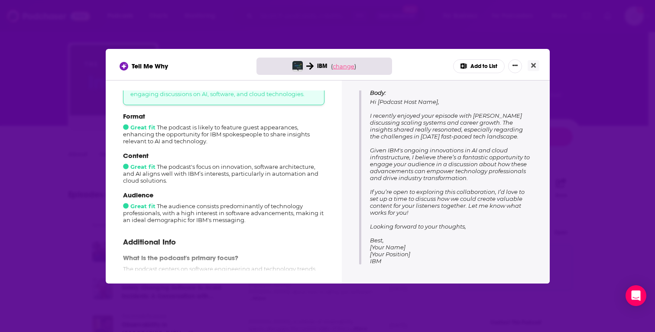
click at [342, 68] on span "change" at bounding box center [343, 66] width 22 height 7
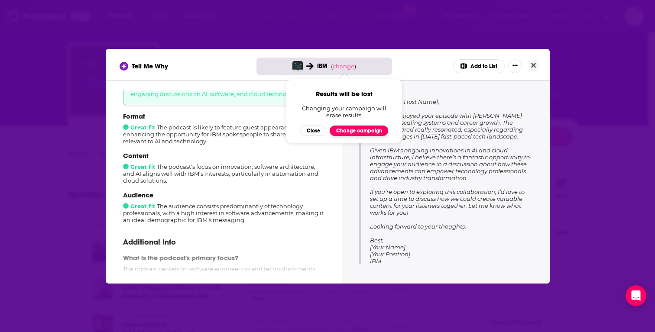
click at [345, 132] on button "Change campaign" at bounding box center [358, 131] width 58 height 10
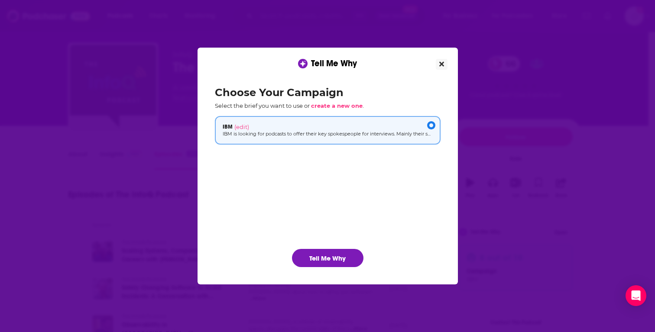
click at [442, 65] on icon "Close" at bounding box center [441, 64] width 5 height 5
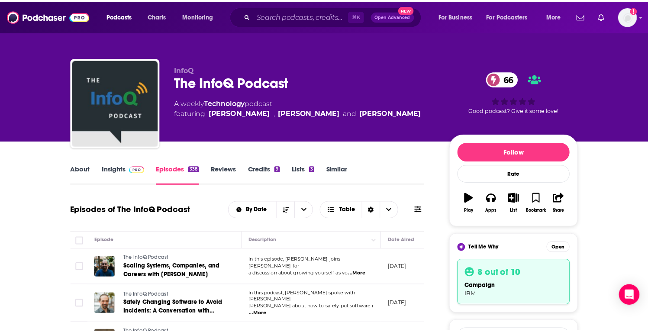
scroll to position [15, 0]
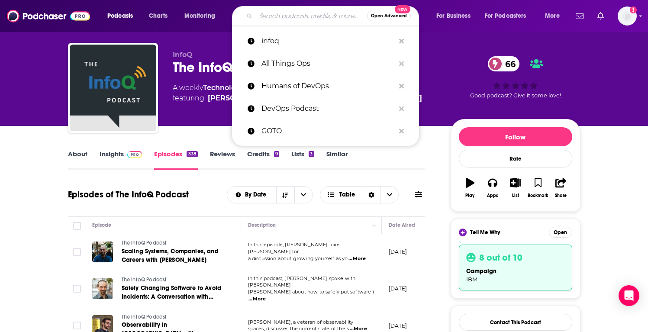
click at [290, 16] on input "Search podcasts, credits, & more..." at bounding box center [311, 16] width 111 height 14
paste input "Software Defined Talk"
type input "Software Defined Talk"
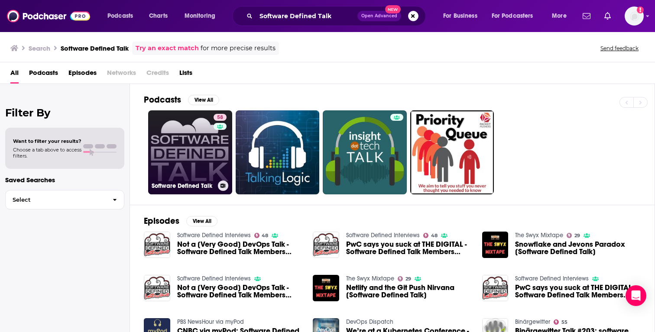
click at [187, 150] on link "58 Software Defined Talk" at bounding box center [190, 152] width 84 height 84
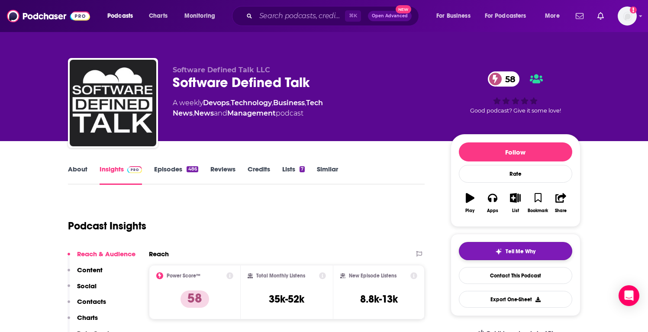
click at [527, 248] on span "Tell Me Why" at bounding box center [521, 251] width 30 height 7
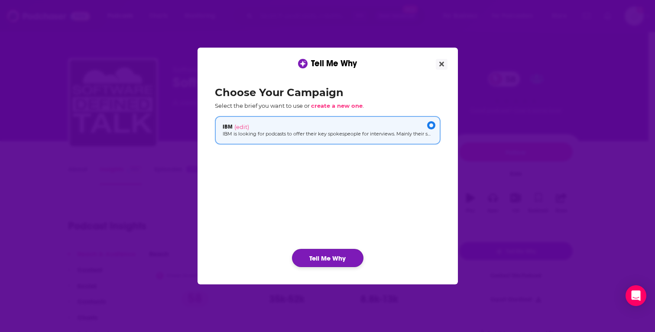
click at [346, 265] on button "Tell Me Why" at bounding box center [327, 258] width 71 height 18
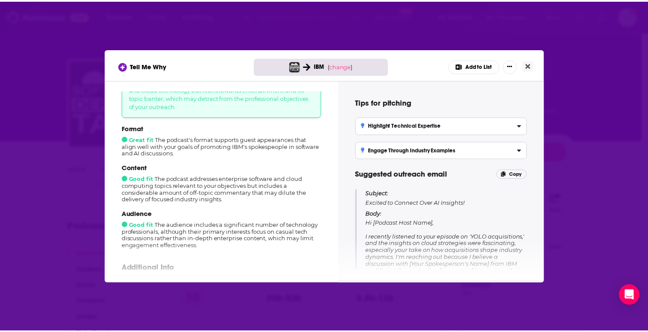
scroll to position [80, 0]
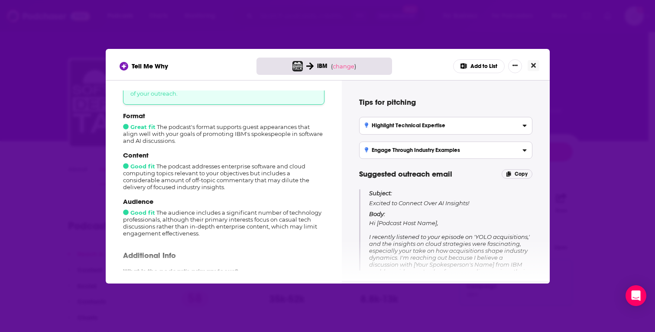
click at [532, 64] on icon "Close" at bounding box center [533, 65] width 5 height 7
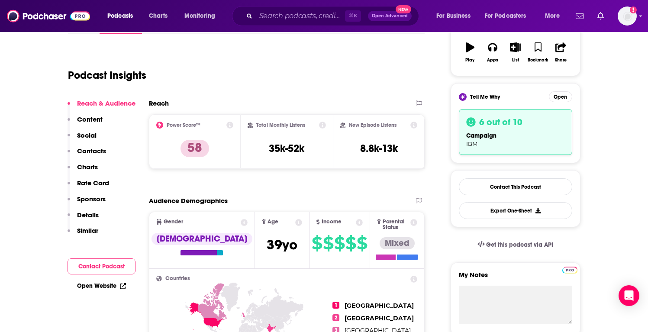
click at [89, 121] on p "Content" at bounding box center [90, 119] width 26 height 8
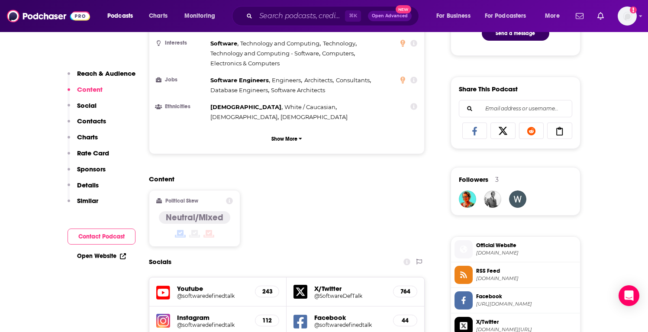
scroll to position [0, 0]
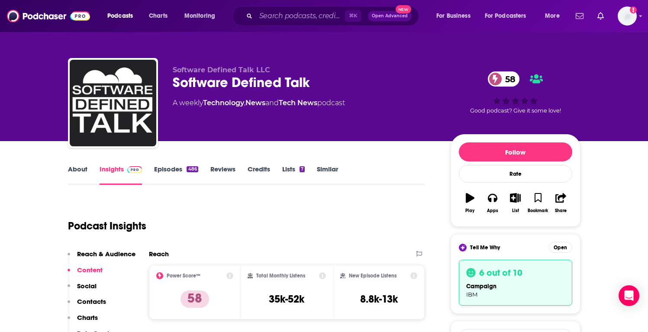
click at [160, 167] on link "Episodes 486" at bounding box center [176, 175] width 44 height 20
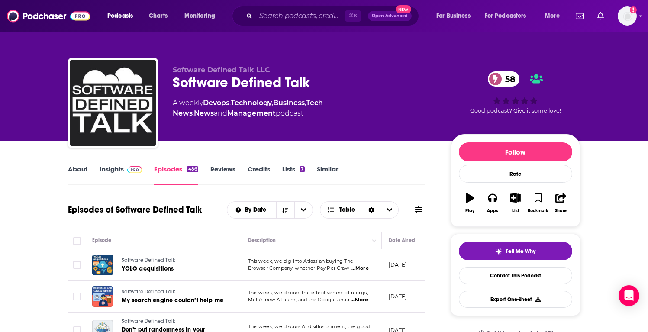
scroll to position [166, 0]
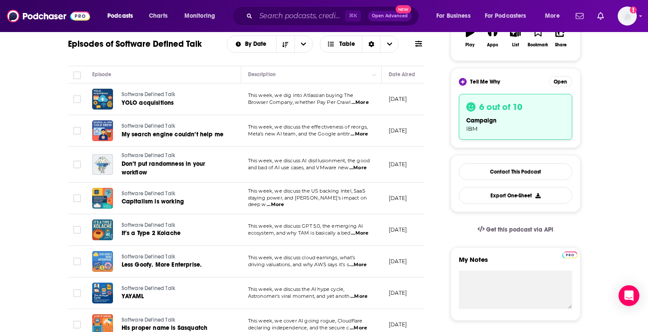
click at [361, 104] on span "...More" at bounding box center [360, 102] width 17 height 7
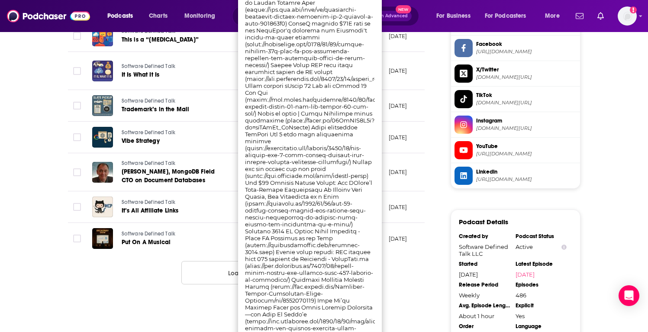
scroll to position [816, 0]
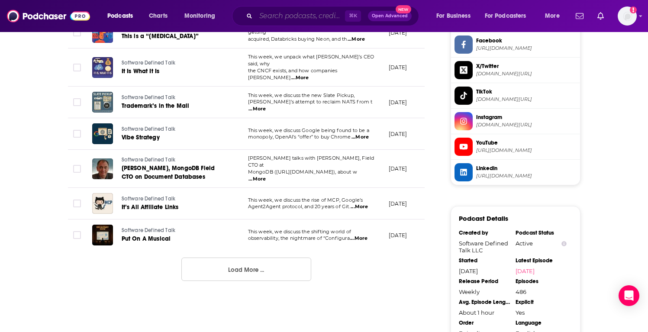
click at [280, 13] on input "Search podcasts, credits, & more..." at bounding box center [300, 16] width 89 height 14
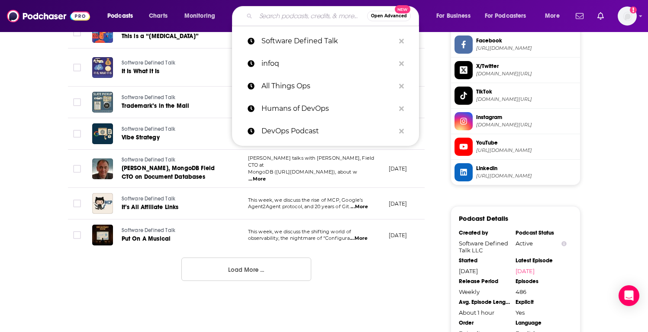
paste input "GOTO"
type input "GOTO"
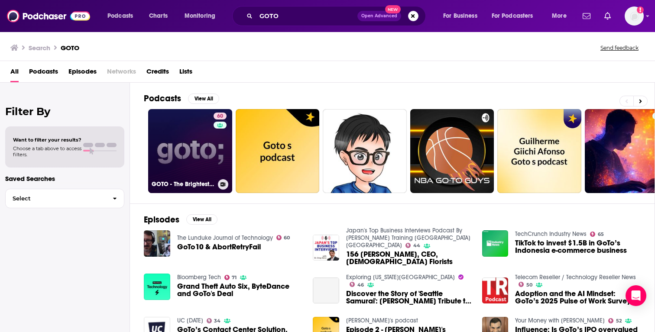
click at [187, 153] on link "60 GOTO - The Brightest Minds in Tech" at bounding box center [190, 151] width 84 height 84
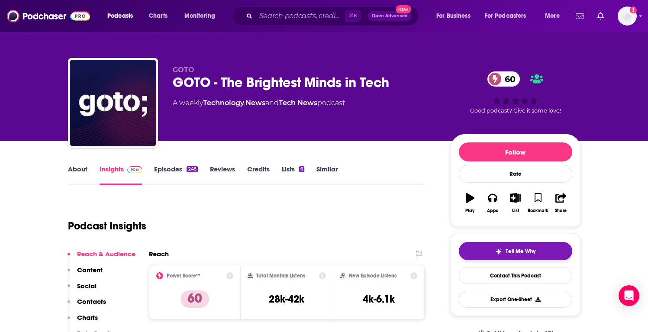
click at [528, 254] on span "Tell Me Why" at bounding box center [521, 251] width 30 height 7
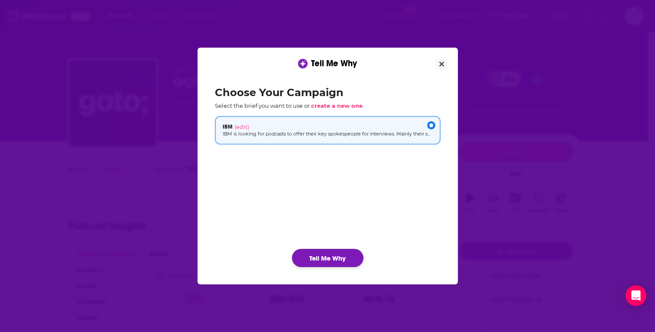
click at [351, 255] on button "Tell Me Why" at bounding box center [327, 258] width 71 height 18
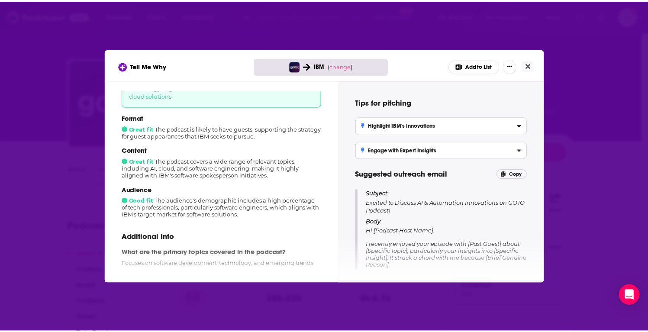
scroll to position [77, 0]
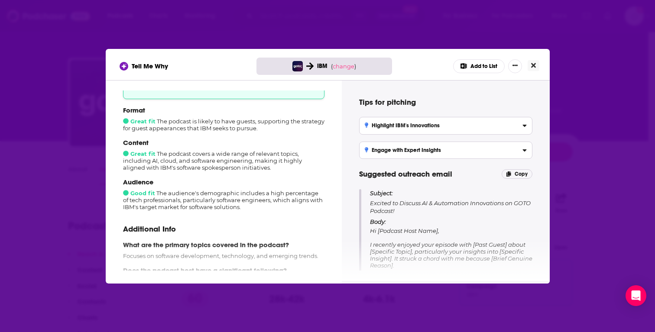
click at [531, 67] on icon "Close" at bounding box center [533, 65] width 5 height 7
click at [530, 67] on div "Tell Me Why IBM ( change ) Add to List How well does this podcast fit your camp…" at bounding box center [327, 166] width 655 height 332
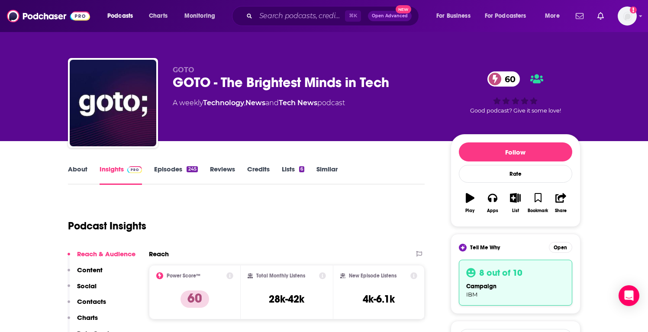
click at [85, 170] on link "About" at bounding box center [77, 175] width 19 height 20
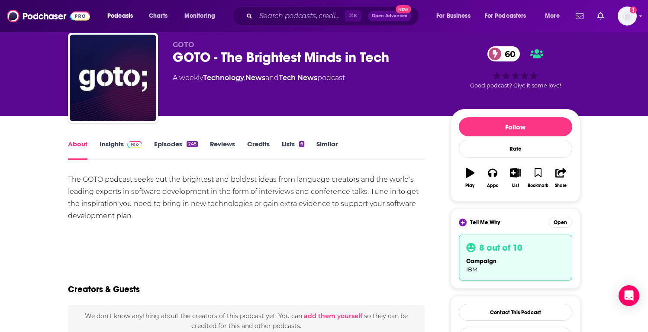
scroll to position [28, 0]
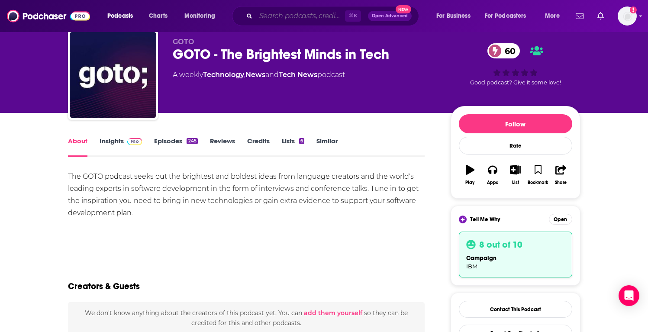
click at [299, 12] on input "Search podcasts, credits, & more..." at bounding box center [300, 16] width 89 height 14
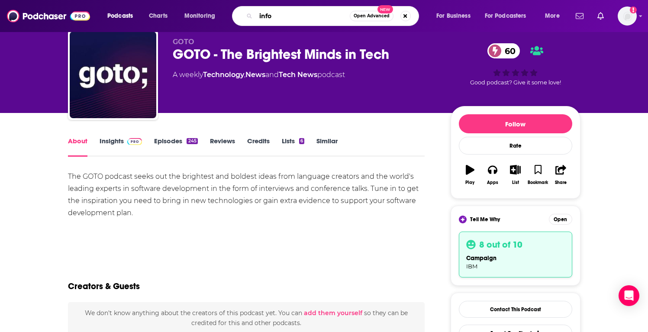
type input "infoq"
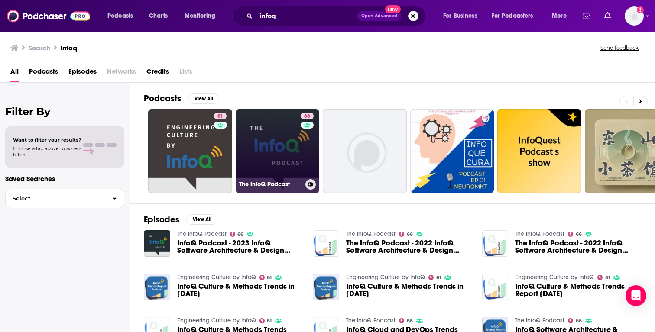
click at [268, 157] on link "66 The InfoQ Podcast" at bounding box center [277, 151] width 84 height 84
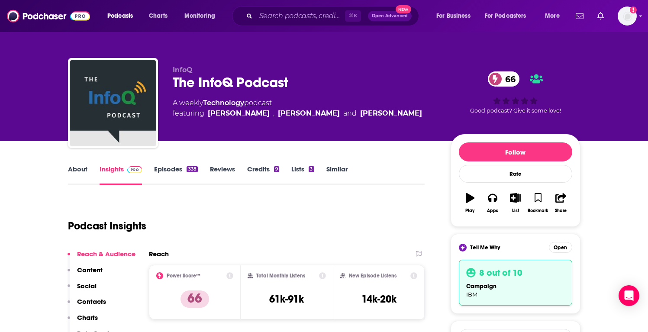
click at [80, 172] on link "About" at bounding box center [77, 175] width 19 height 20
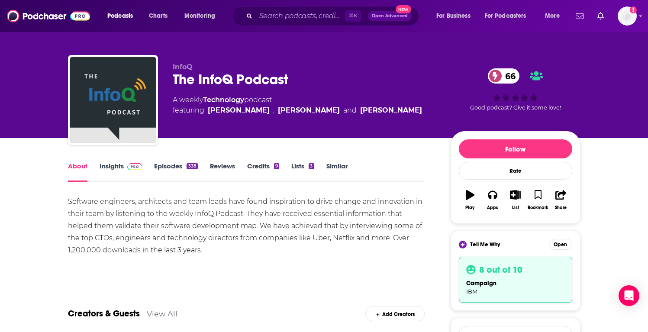
scroll to position [39, 0]
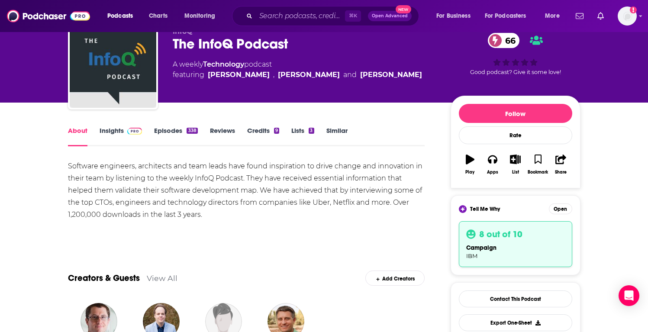
click at [227, 46] on div "The InfoQ Podcast 66" at bounding box center [305, 43] width 264 height 17
copy div "The InfoQ Podcast 66"
click at [117, 134] on link "Insights" at bounding box center [121, 136] width 43 height 20
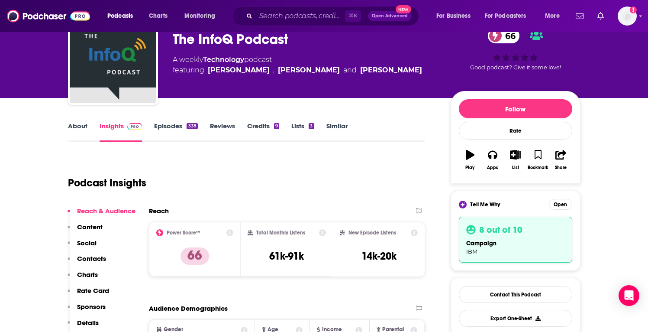
scroll to position [49, 0]
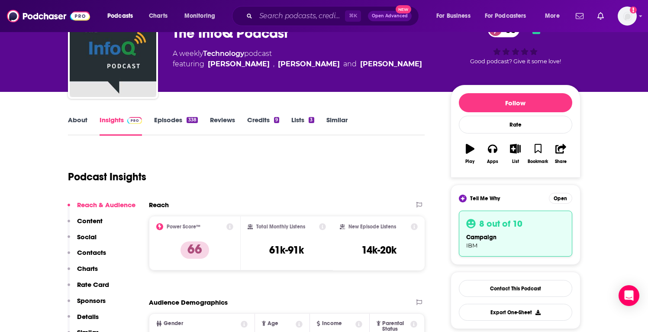
click at [282, 23] on div "⌘ K Open Advanced New" at bounding box center [325, 16] width 187 height 20
click at [282, 19] on input "Search podcasts, credits, & more..." at bounding box center [300, 16] width 89 height 14
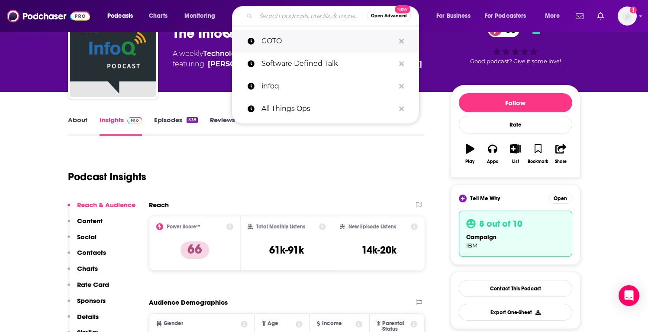
click at [290, 39] on p "GOTO" at bounding box center [327, 41] width 133 height 23
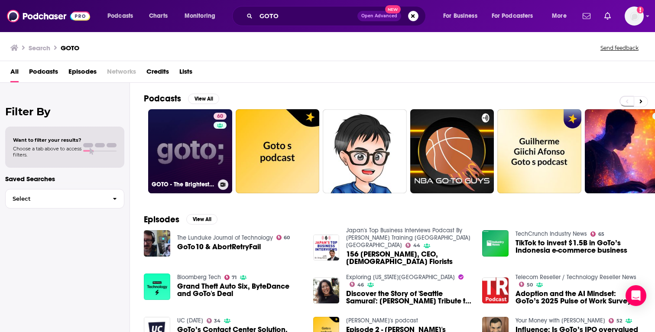
click at [190, 155] on link "60 GOTO - The Brightest Minds in Tech" at bounding box center [190, 151] width 84 height 84
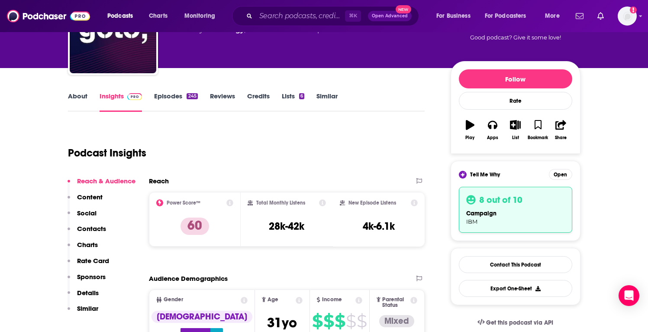
scroll to position [74, 0]
click at [555, 176] on button "Open" at bounding box center [560, 173] width 23 height 11
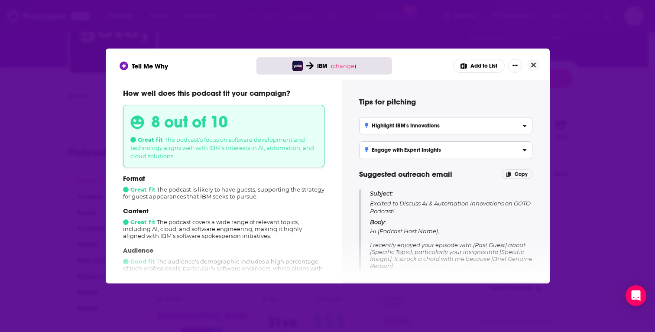
scroll to position [10, 0]
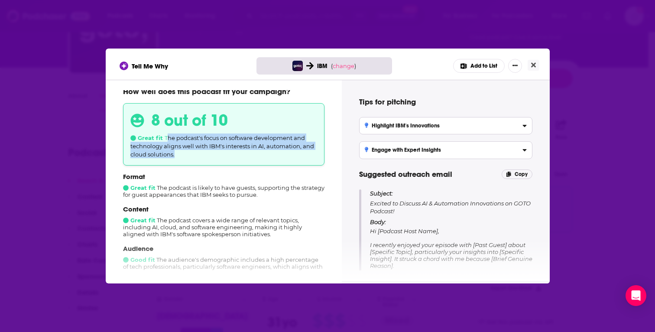
drag, startPoint x: 165, startPoint y: 138, endPoint x: 179, endPoint y: 161, distance: 26.6
click at [179, 161] on div "8 out of 10 Great fit The podcast's focus on software development and technolog…" at bounding box center [223, 134] width 201 height 62
drag, startPoint x: 163, startPoint y: 134, endPoint x: 187, endPoint y: 158, distance: 34.6
click at [187, 158] on div "8 out of 10 Great fit The podcast's focus on software development and technolog…" at bounding box center [223, 134] width 201 height 62
copy span "The podcast's focus on software development and technology aligns well with IBM…"
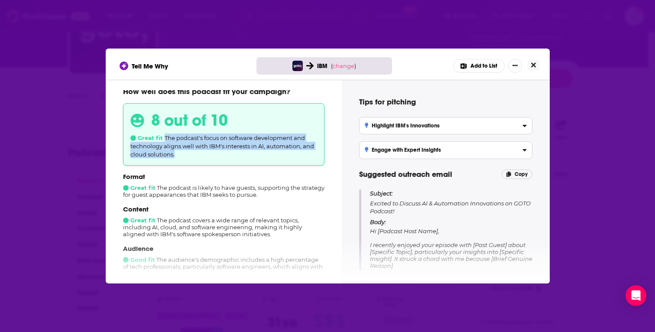
click at [535, 63] on icon "Close" at bounding box center [533, 65] width 5 height 5
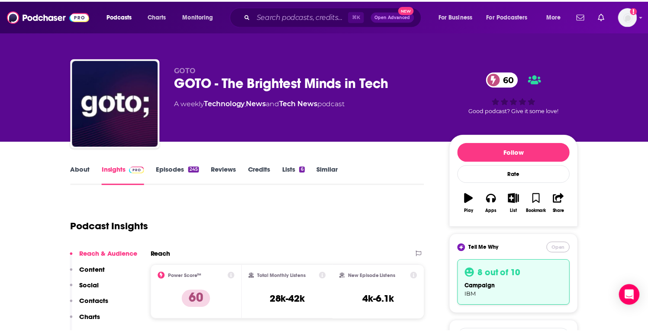
scroll to position [74, 0]
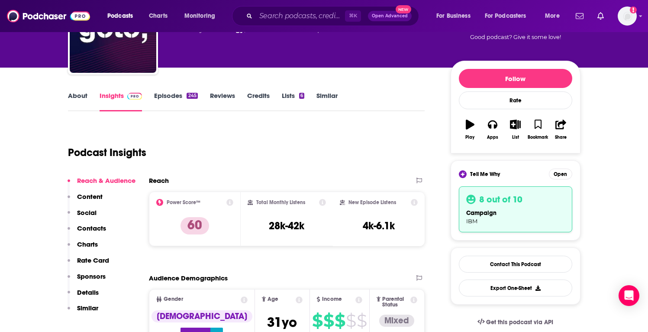
click at [161, 96] on link "Episodes 245" at bounding box center [175, 101] width 43 height 20
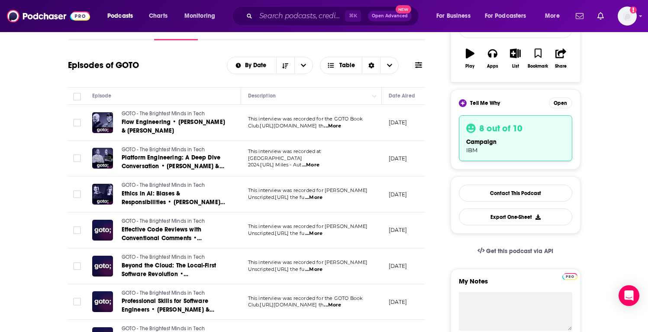
scroll to position [150, 0]
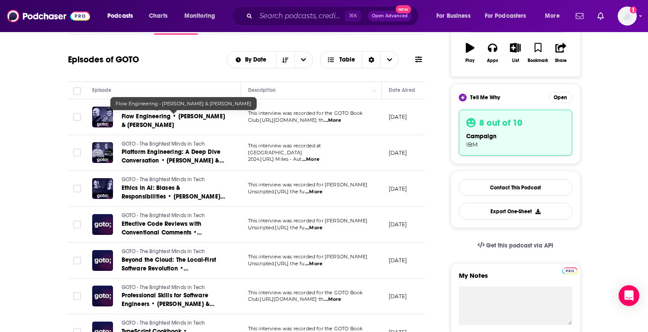
click at [202, 113] on span "Flow Engineering • [PERSON_NAME] & [PERSON_NAME]" at bounding box center [173, 121] width 103 height 16
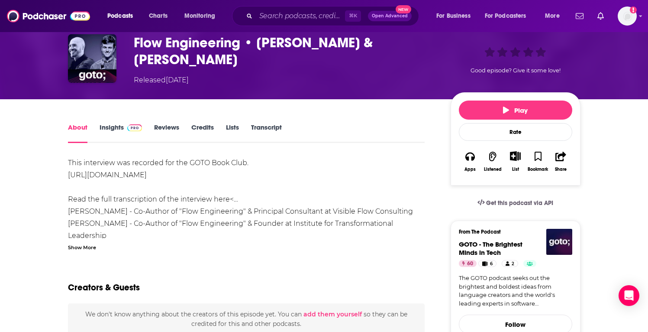
scroll to position [27, 0]
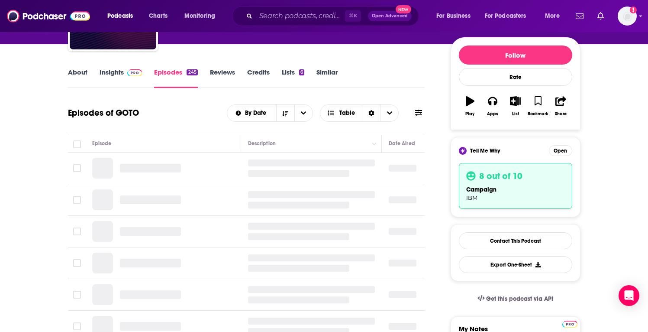
scroll to position [151, 0]
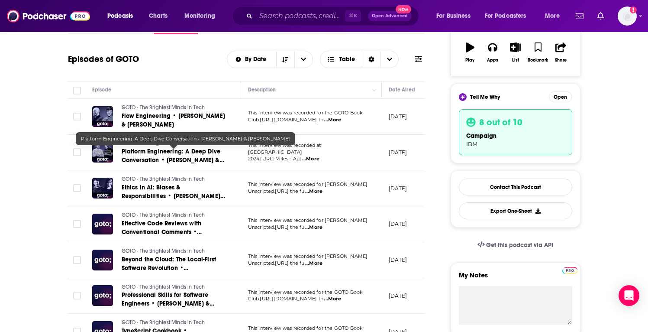
click at [172, 161] on span "Platform Engineering: A Deep Dive Conversation • [PERSON_NAME] & [PERSON_NAME]" at bounding box center [173, 160] width 103 height 25
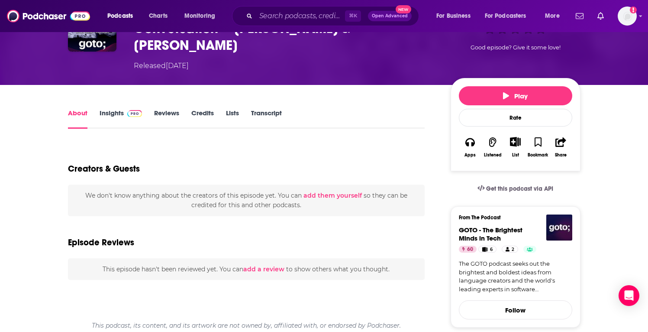
scroll to position [74, 0]
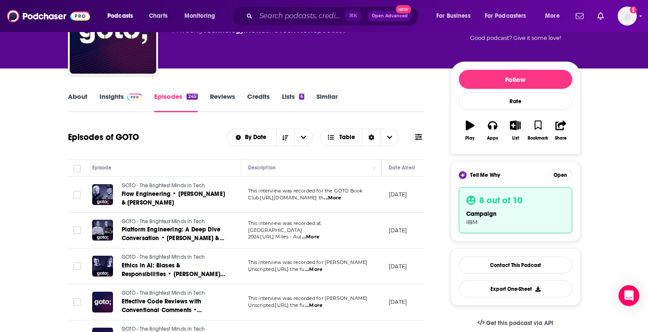
scroll to position [233, 0]
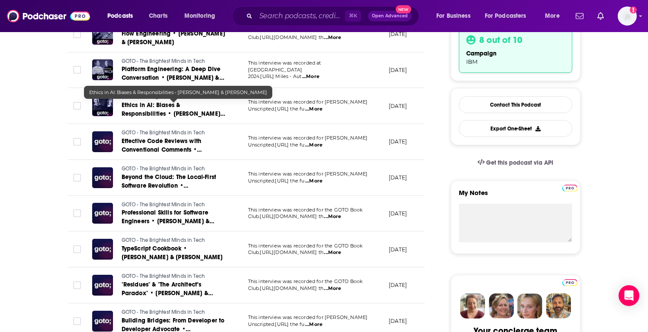
click at [167, 106] on span "Ethics in AI: Biases & Responsibilities • [PERSON_NAME] & [PERSON_NAME]" at bounding box center [173, 113] width 103 height 25
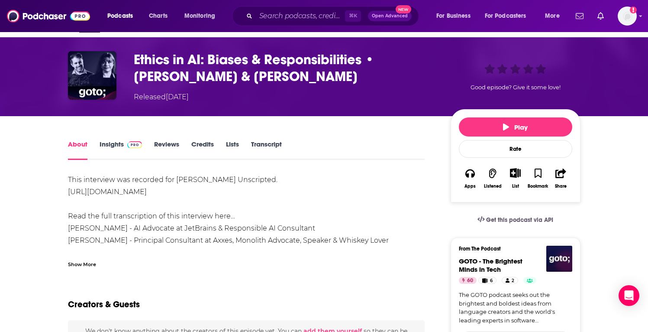
scroll to position [20, 0]
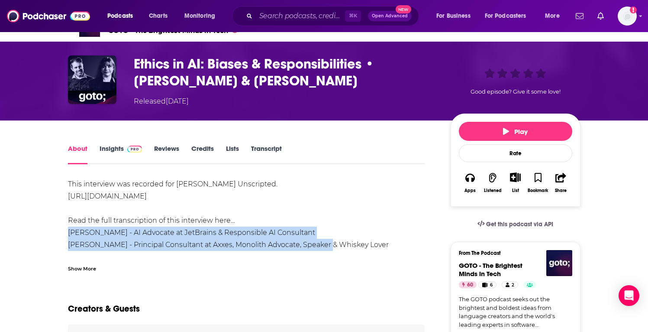
drag, startPoint x: 68, startPoint y: 232, endPoint x: 327, endPoint y: 248, distance: 258.9
copy div "Michelle Frost - AI Advocate at JetBrains & Responsible AI Consultant Hannes Lo…"
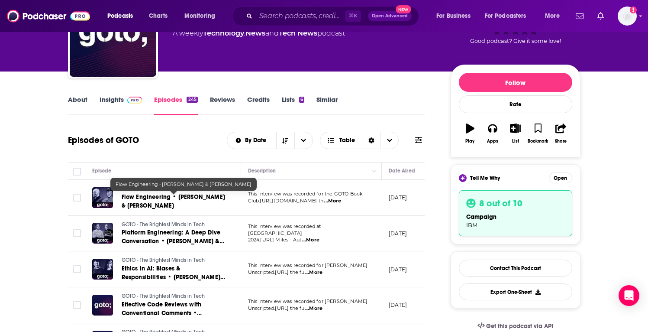
scroll to position [69, 0]
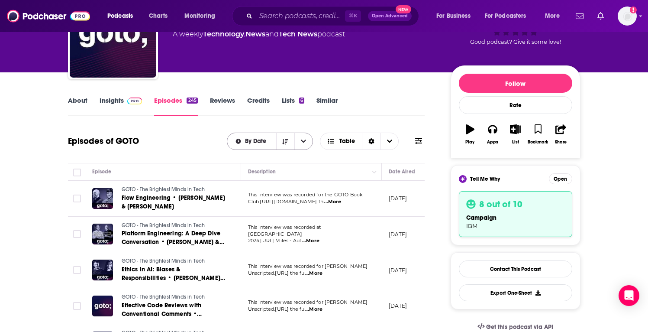
click at [267, 136] on div "By Date" at bounding box center [270, 140] width 86 height 17
click at [268, 144] on div "By Date" at bounding box center [270, 140] width 86 height 17
click at [306, 142] on button "open menu" at bounding box center [303, 141] width 18 height 16
click at [267, 169] on span "By Rating" at bounding box center [275, 171] width 61 height 5
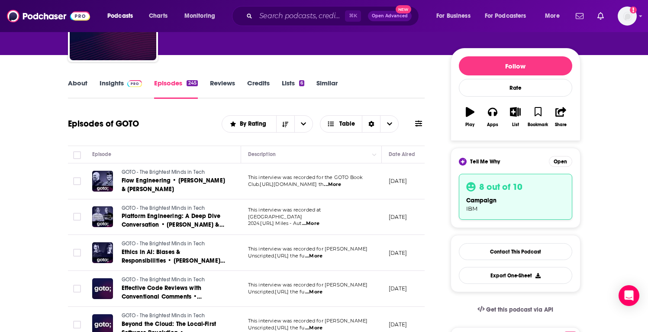
scroll to position [96, 0]
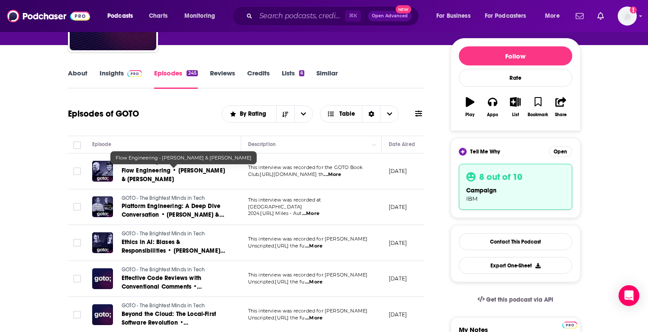
click at [159, 178] on span "Flow Engineering • [PERSON_NAME] & [PERSON_NAME]" at bounding box center [173, 175] width 103 height 16
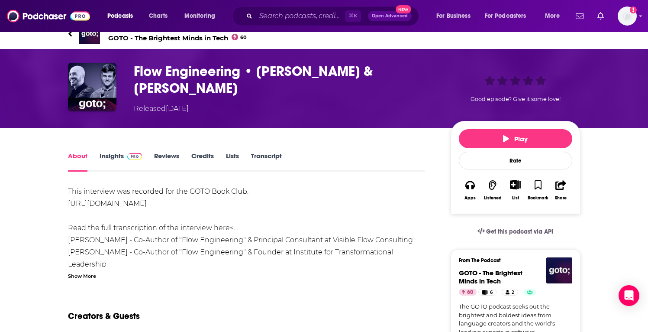
scroll to position [13, 0]
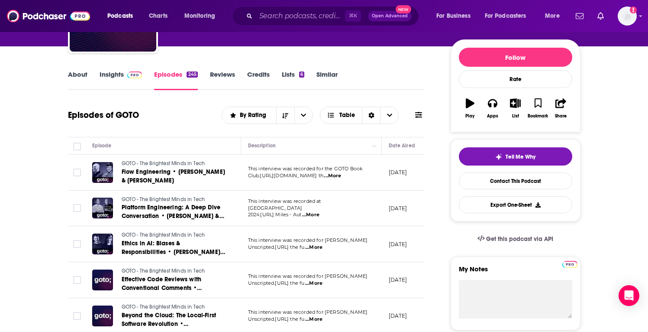
scroll to position [141, 0]
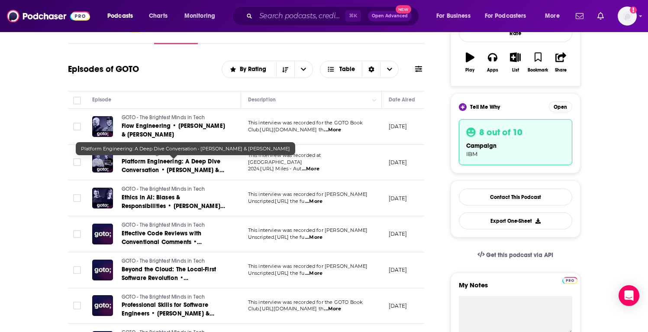
click at [181, 167] on span "Platform Engineering: A Deep Dive Conversation • [PERSON_NAME] & [PERSON_NAME]" at bounding box center [173, 170] width 103 height 25
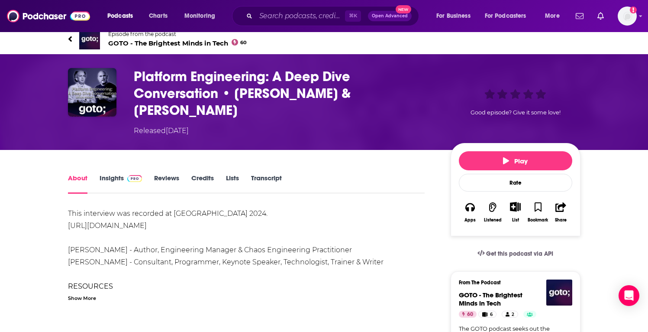
scroll to position [15, 0]
